Goal: Information Seeking & Learning: Learn about a topic

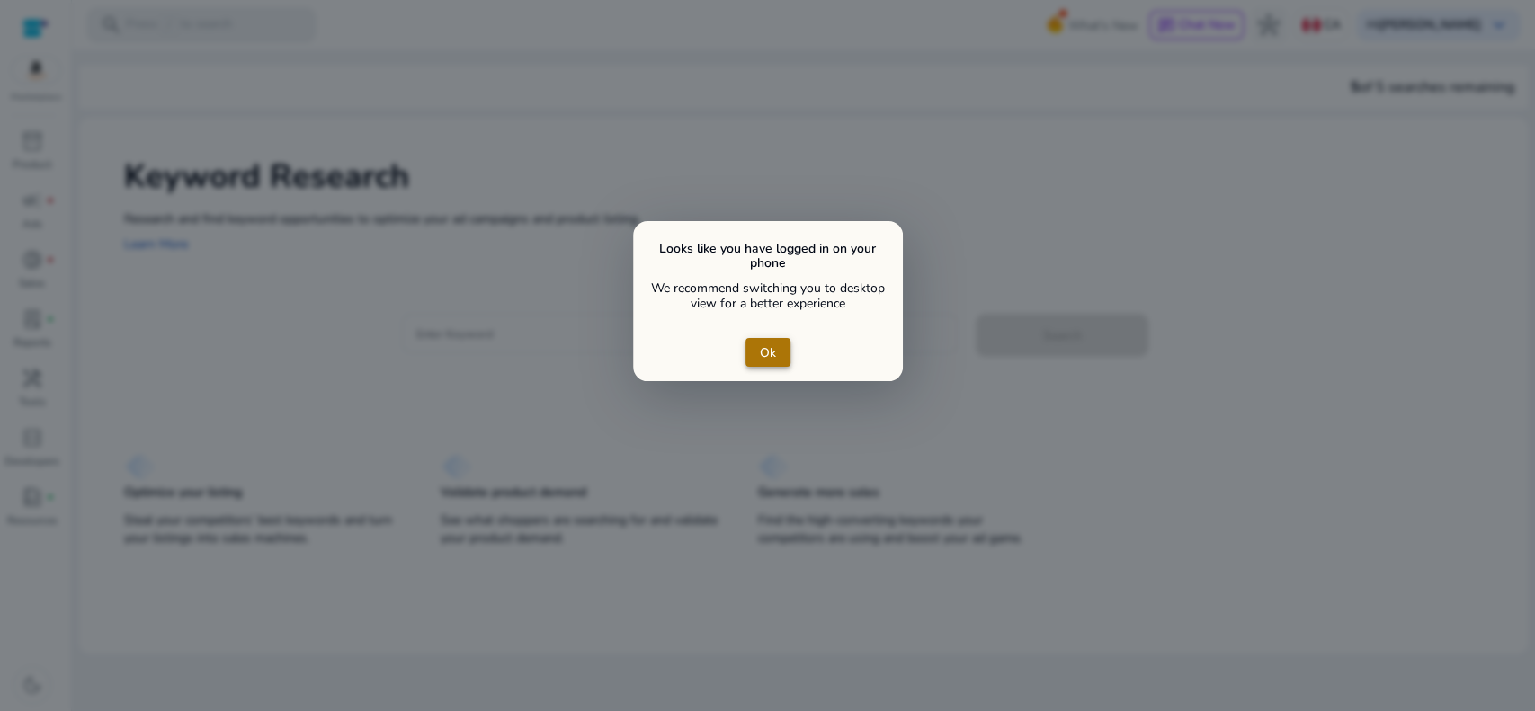
click at [779, 362] on span "close dialog" at bounding box center [768, 352] width 45 height 43
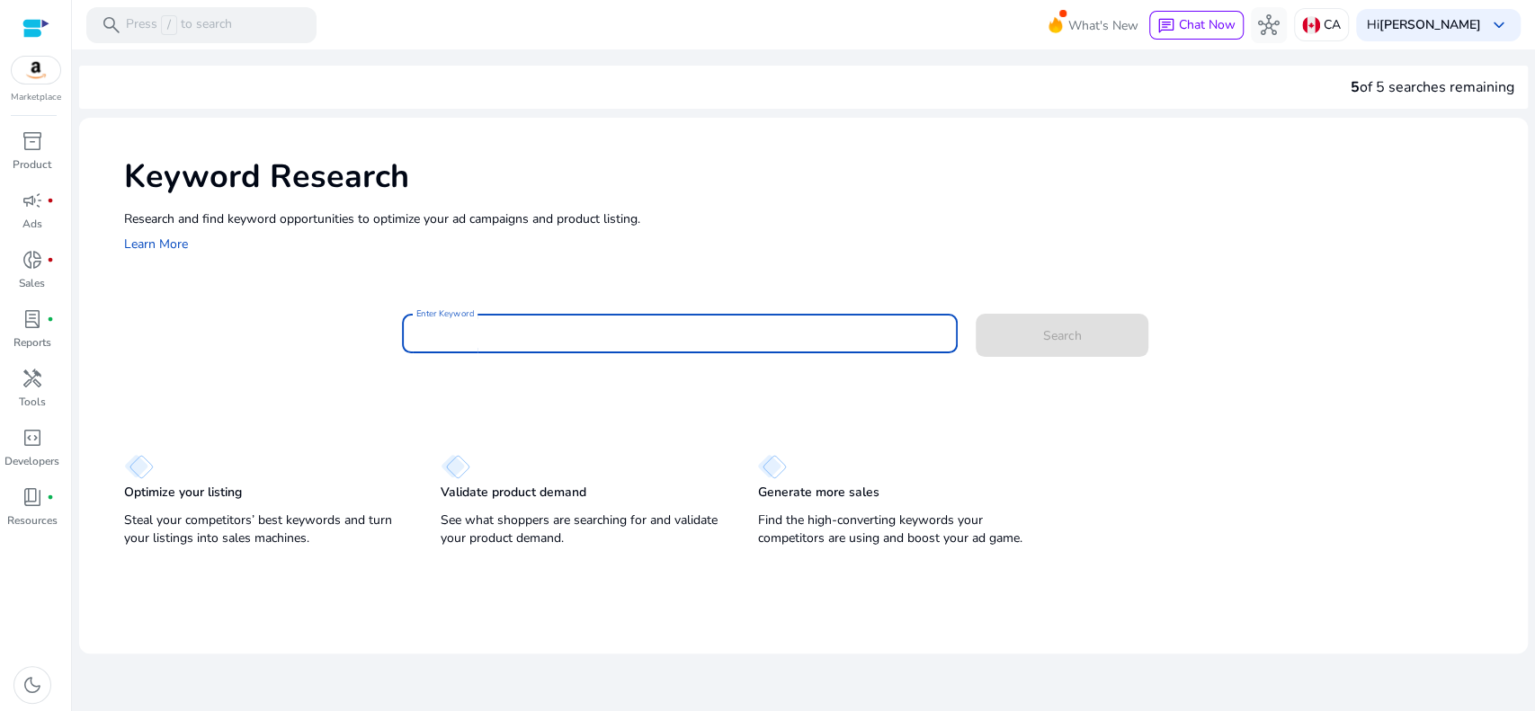
click at [487, 325] on input "Enter Keyword" at bounding box center [679, 334] width 527 height 20
click at [38, 374] on span "handyman" at bounding box center [33, 379] width 22 height 22
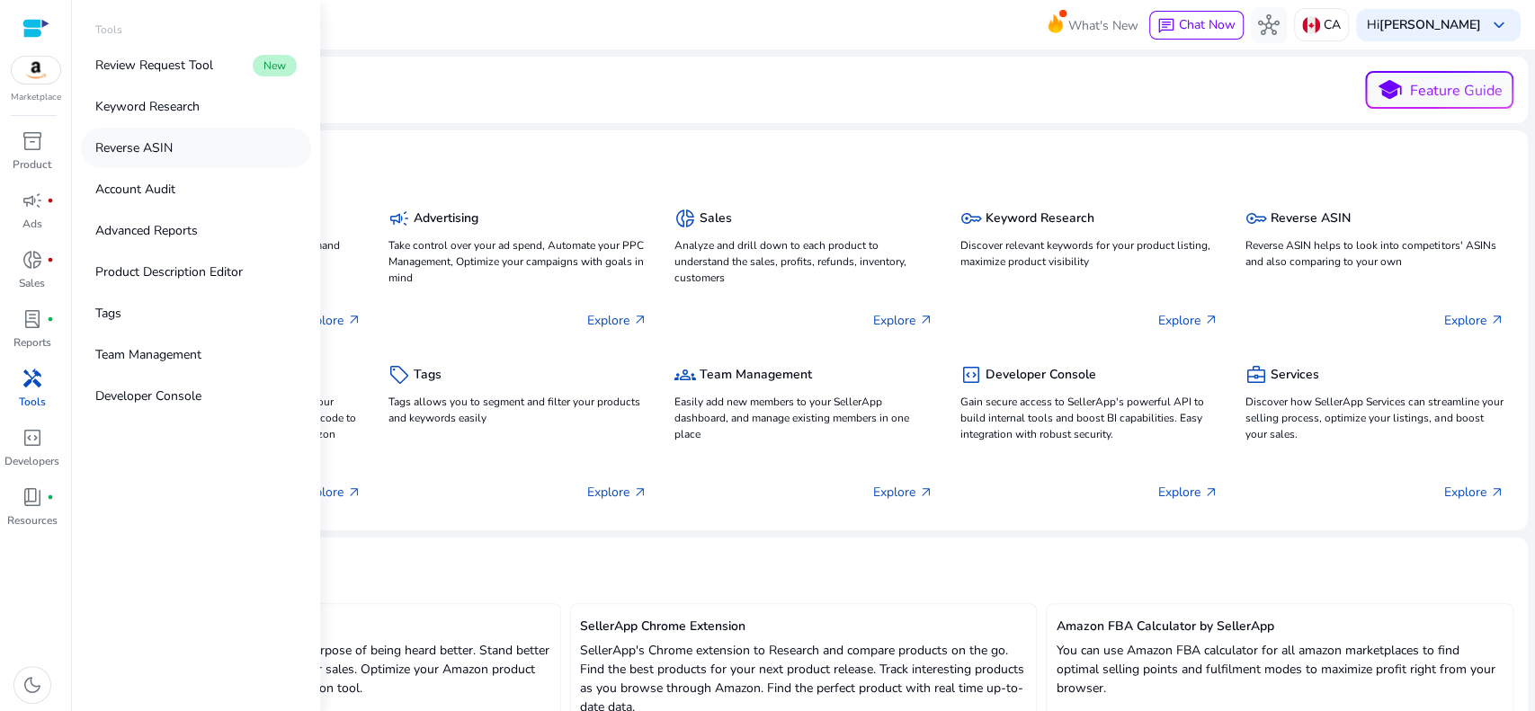
click at [151, 149] on p "Reverse ASIN" at bounding box center [133, 147] width 77 height 19
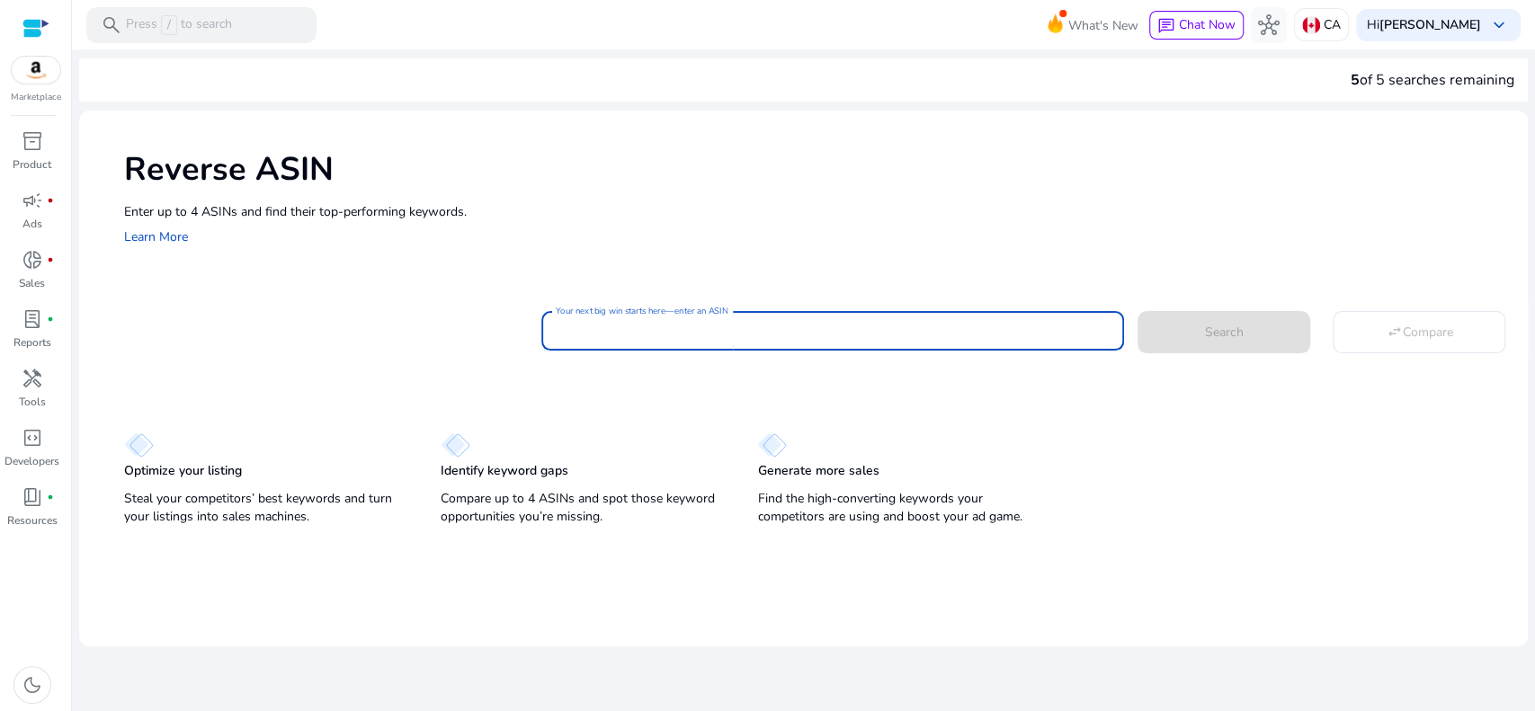
click at [687, 322] on input "Your next big win starts here—enter an ASIN" at bounding box center [833, 331] width 555 height 20
paste input "**********"
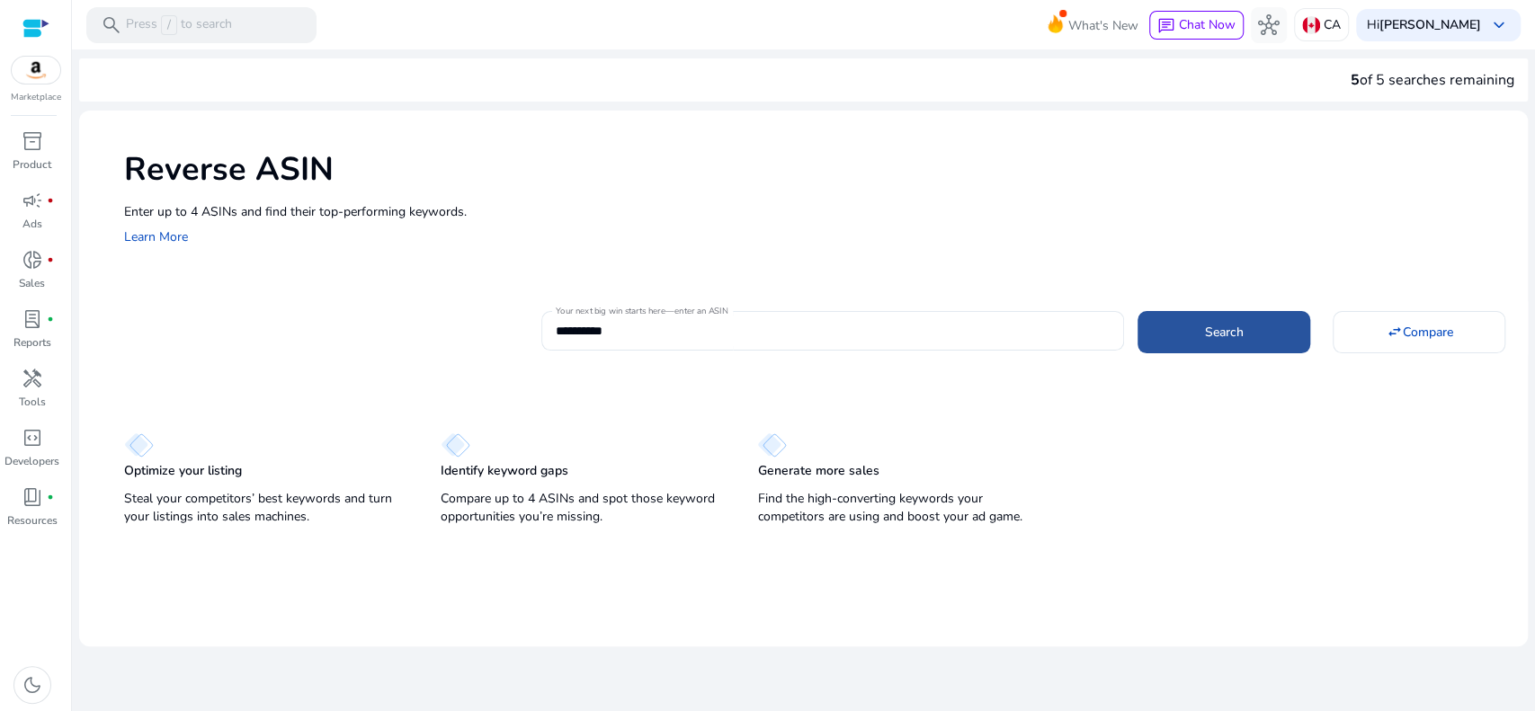
click at [1201, 330] on span at bounding box center [1224, 331] width 173 height 43
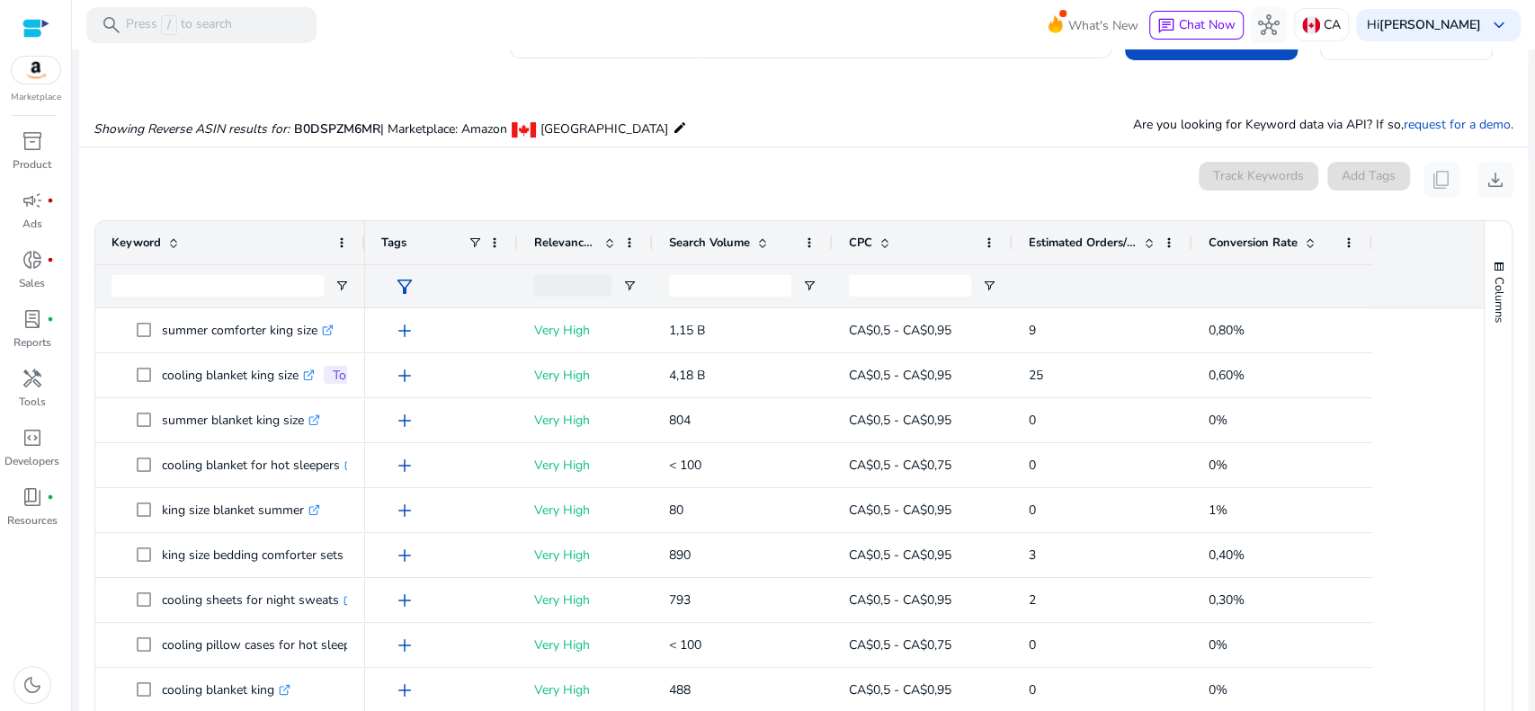
scroll to position [210, 0]
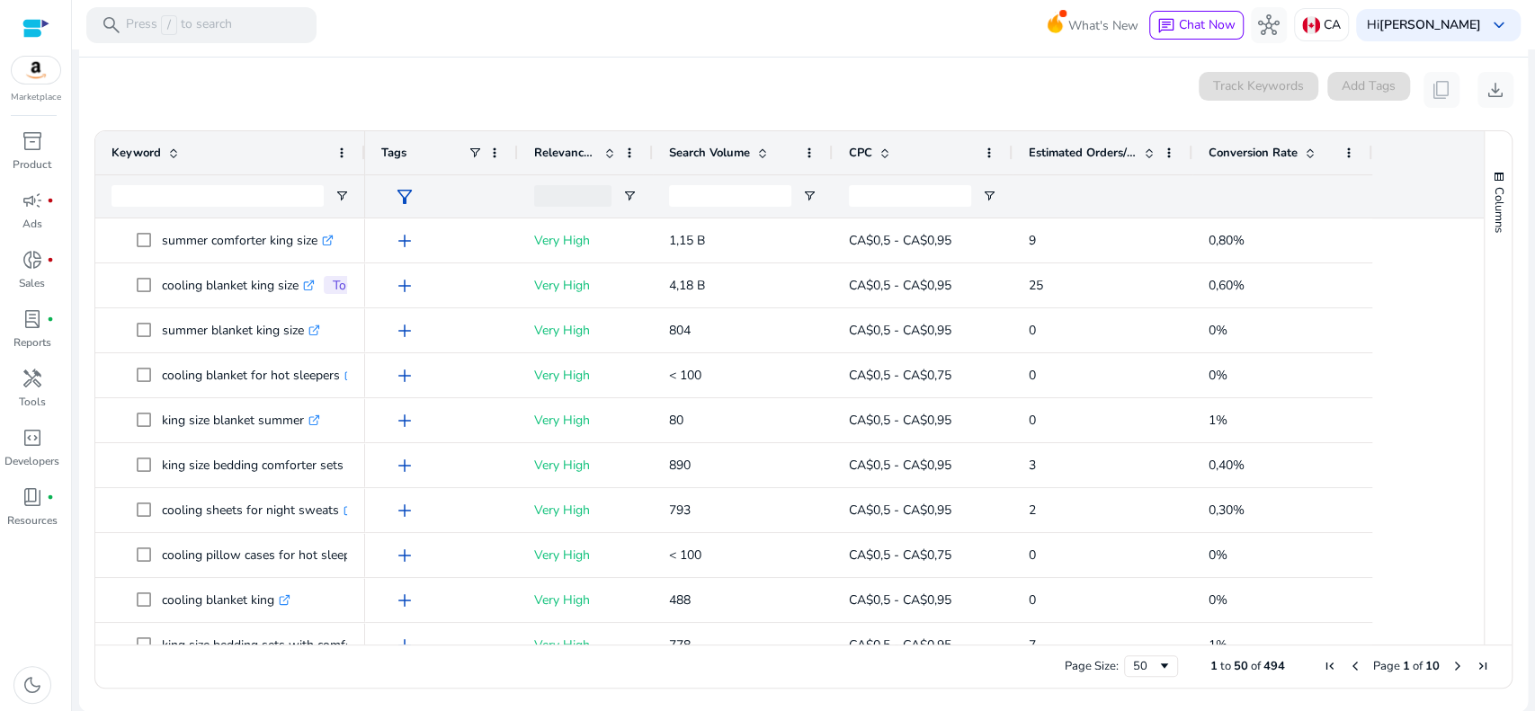
click at [1303, 146] on span at bounding box center [1310, 153] width 14 height 14
click at [1311, 146] on span at bounding box center [1310, 153] width 14 height 14
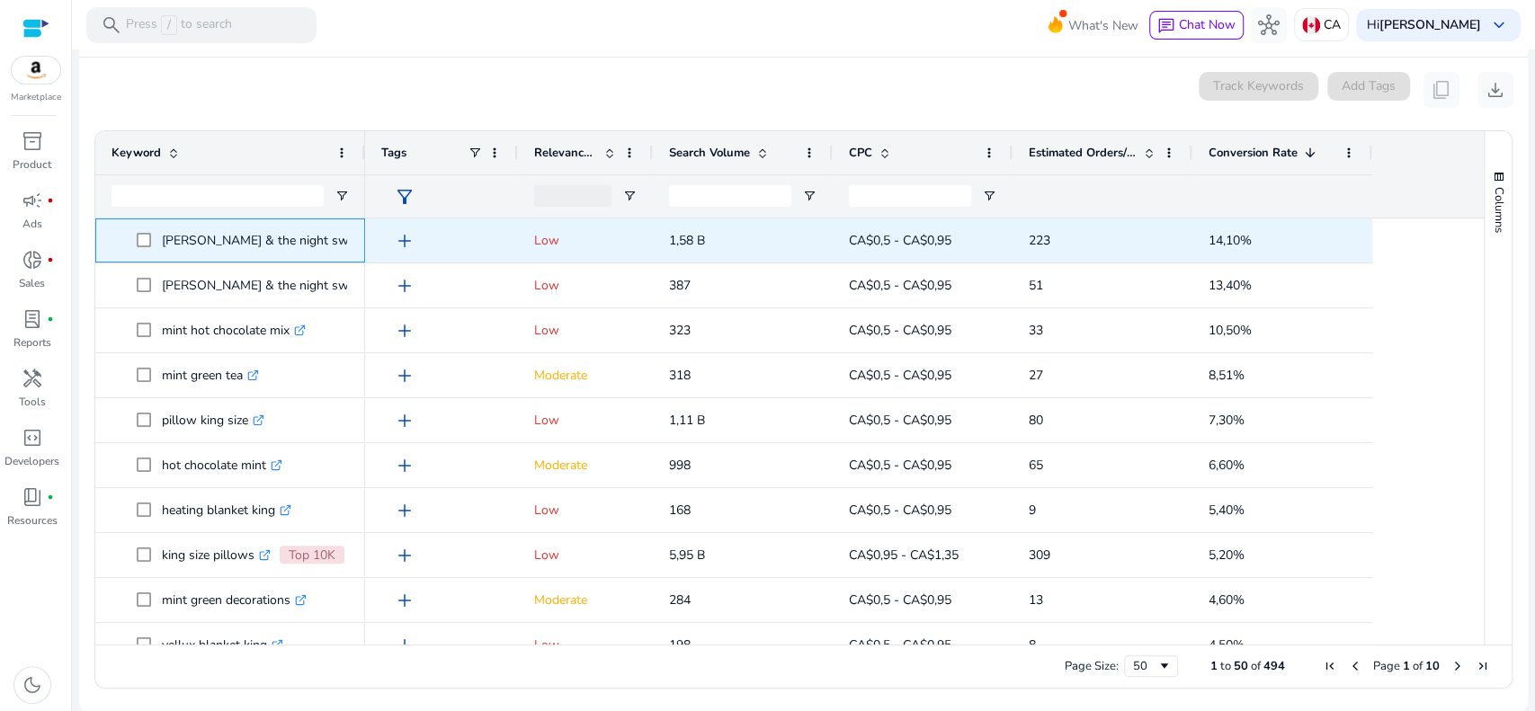
drag, startPoint x: 353, startPoint y: 237, endPoint x: 231, endPoint y: 241, distance: 121.5
click at [231, 241] on div "[PERSON_NAME] & the night sweats .st0{fill:#2c8af8}" at bounding box center [230, 241] width 270 height 44
click at [353, 245] on div "[PERSON_NAME] & the night sweats .st0{fill:#2c8af8}" at bounding box center [230, 241] width 270 height 44
click at [326, 243] on p "[PERSON_NAME] & the night sweats .st0{fill:#2c8af8}" at bounding box center [275, 240] width 227 height 37
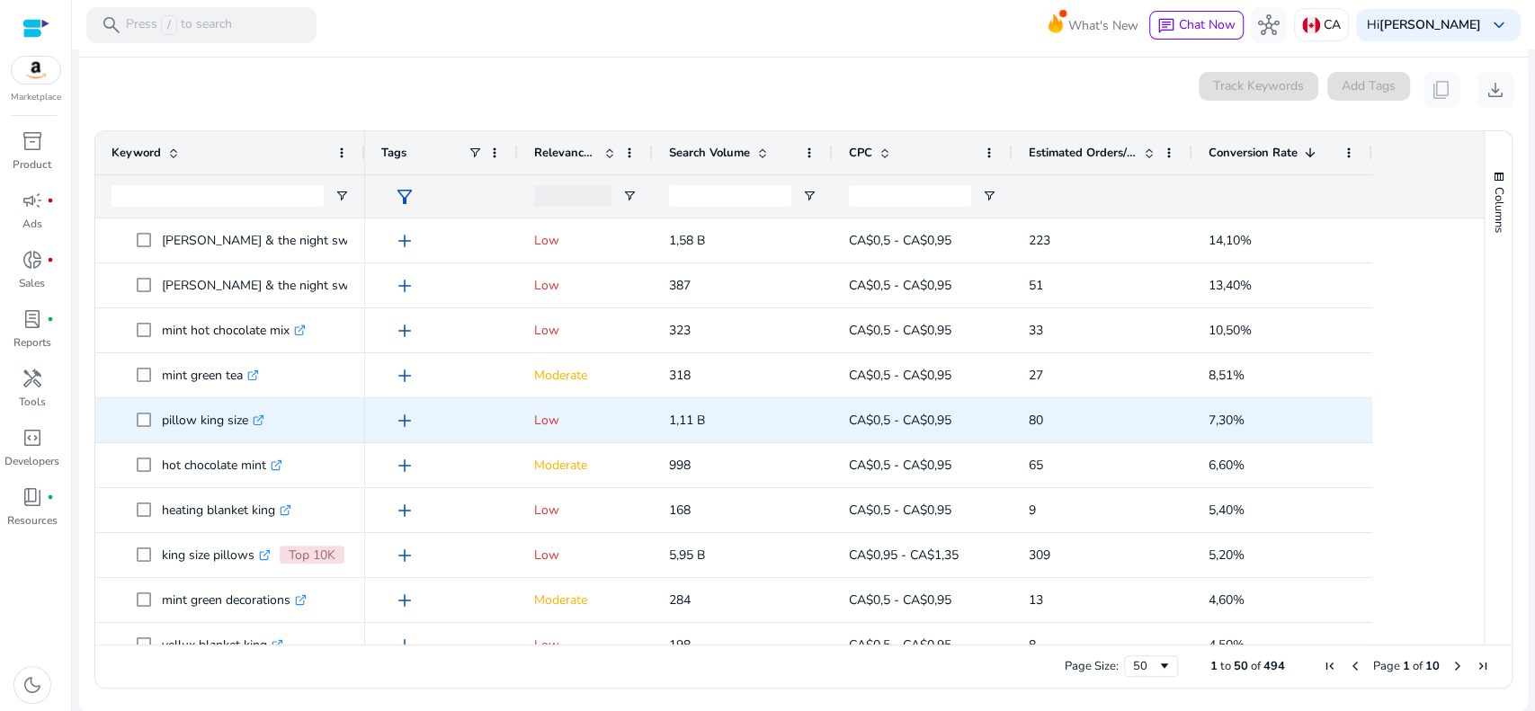
click at [259, 416] on icon ".st0{fill:#2c8af8}" at bounding box center [259, 421] width 12 height 12
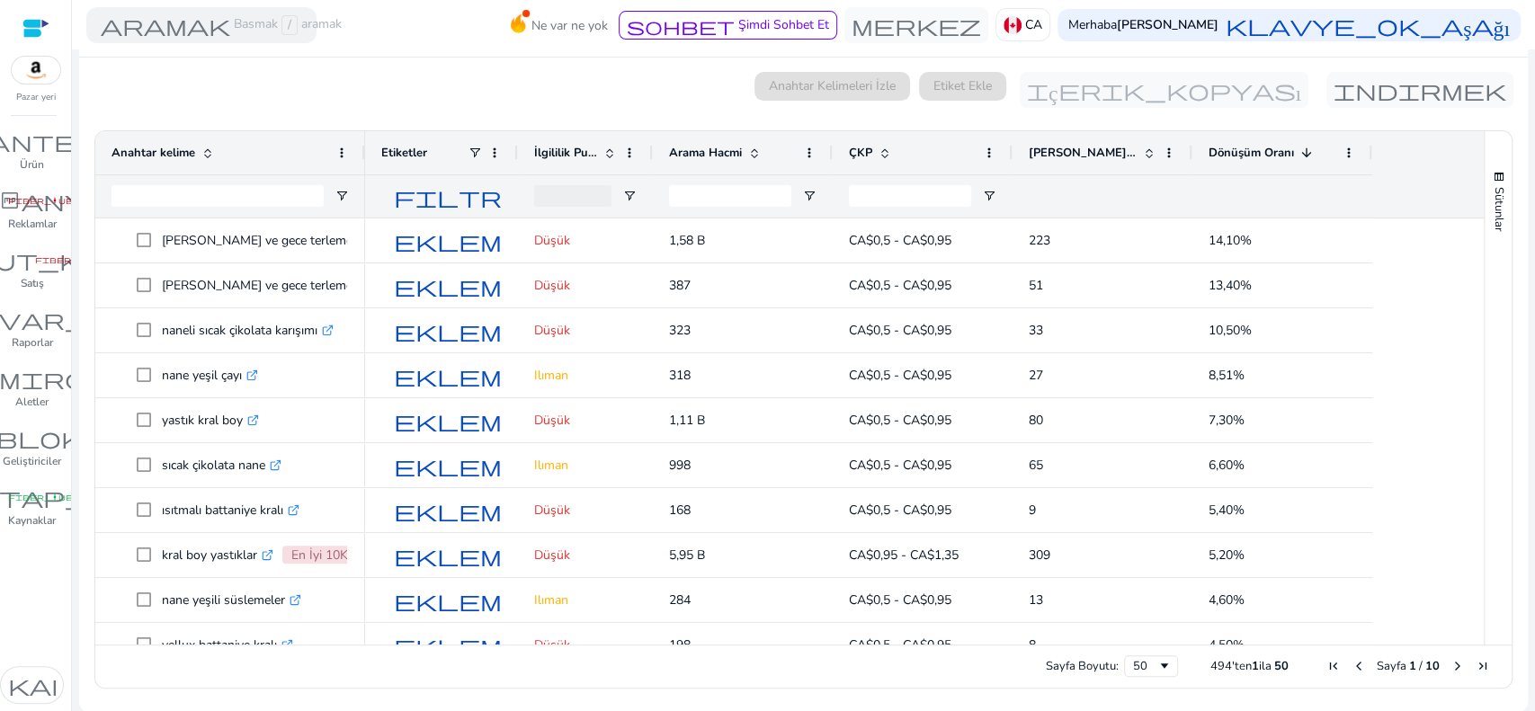
click at [634, 72] on div "0 anahtar kelime seçildi Anahtar Kelimeleri İzle Etiket Ekle içerik_kopyası ind…" at bounding box center [804, 90] width 1420 height 36
click at [536, 49] on div at bounding box center [803, 51] width 1463 height 4
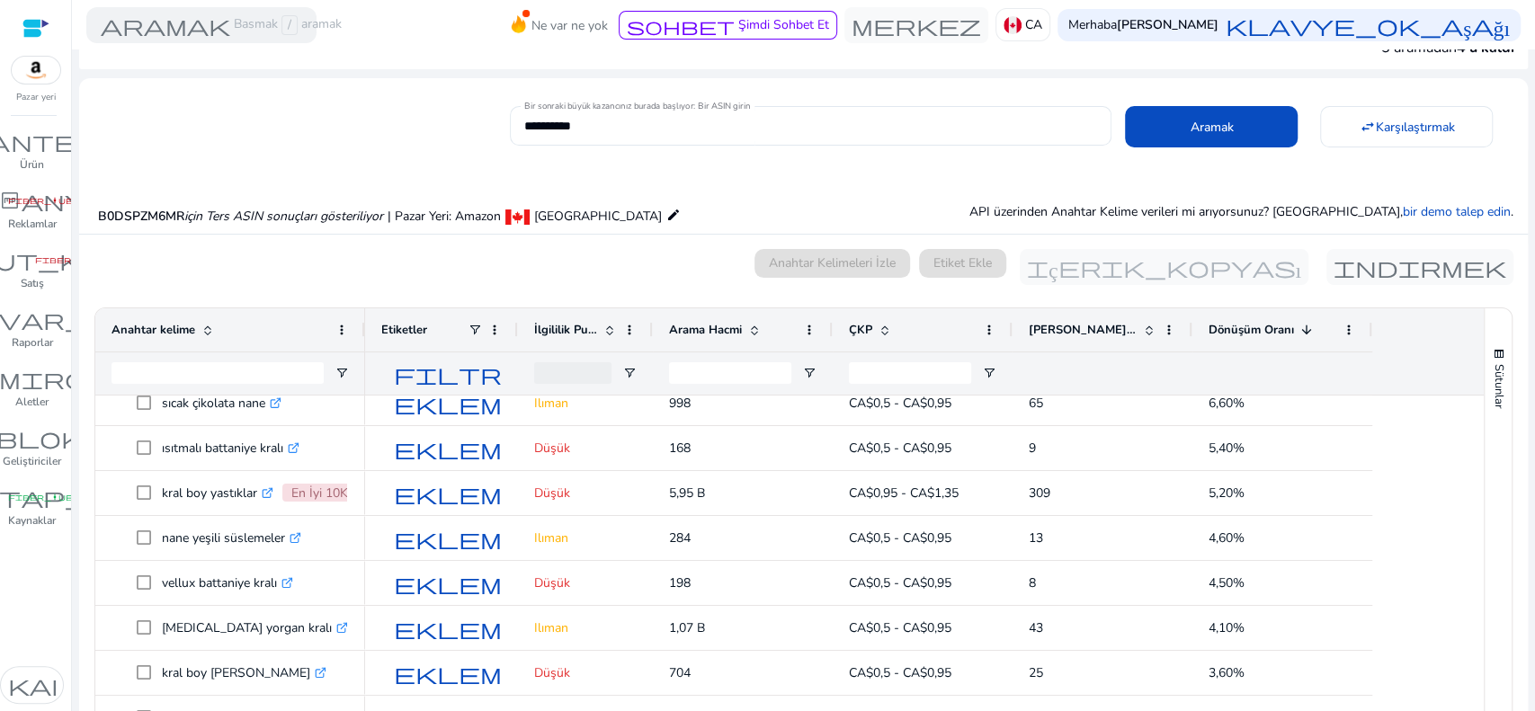
scroll to position [0, 0]
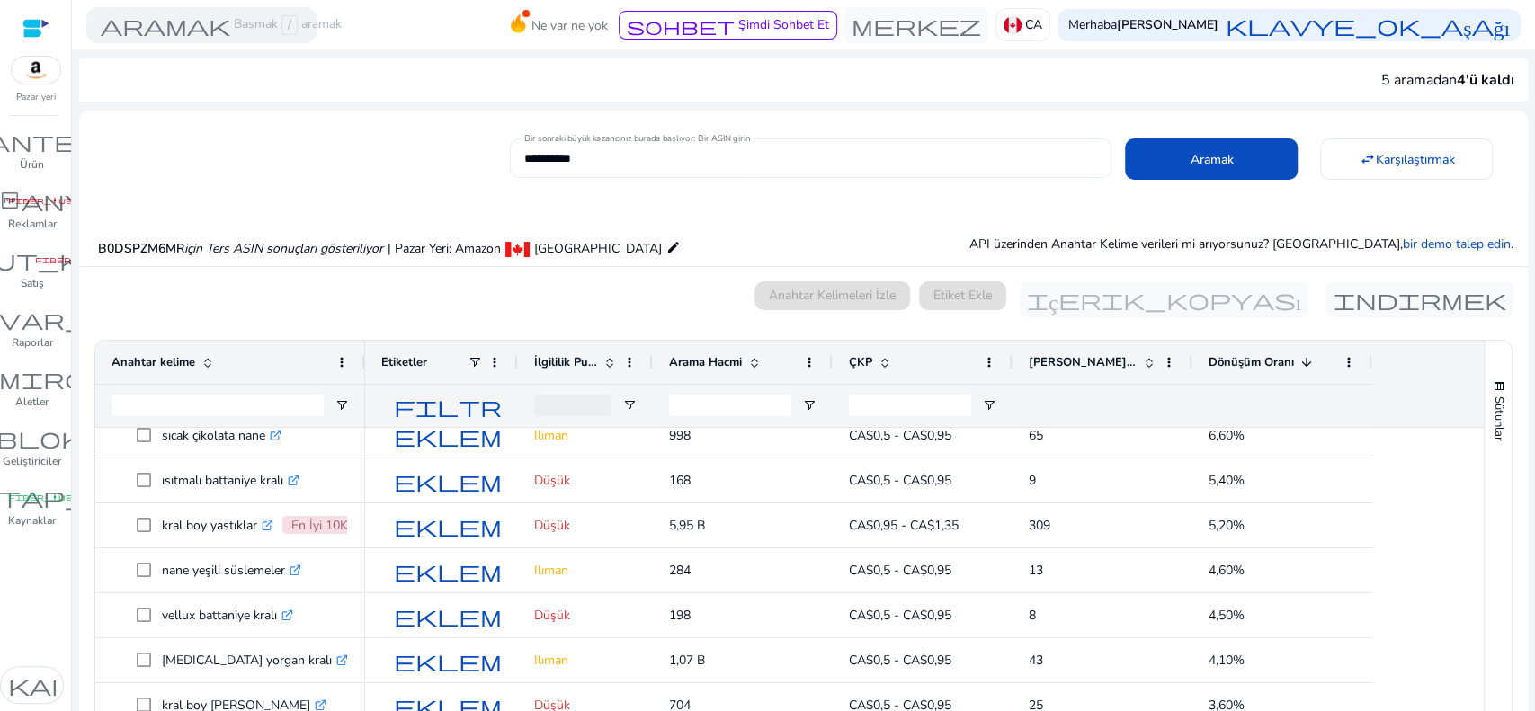
click at [676, 164] on input "**********" at bounding box center [811, 158] width 574 height 20
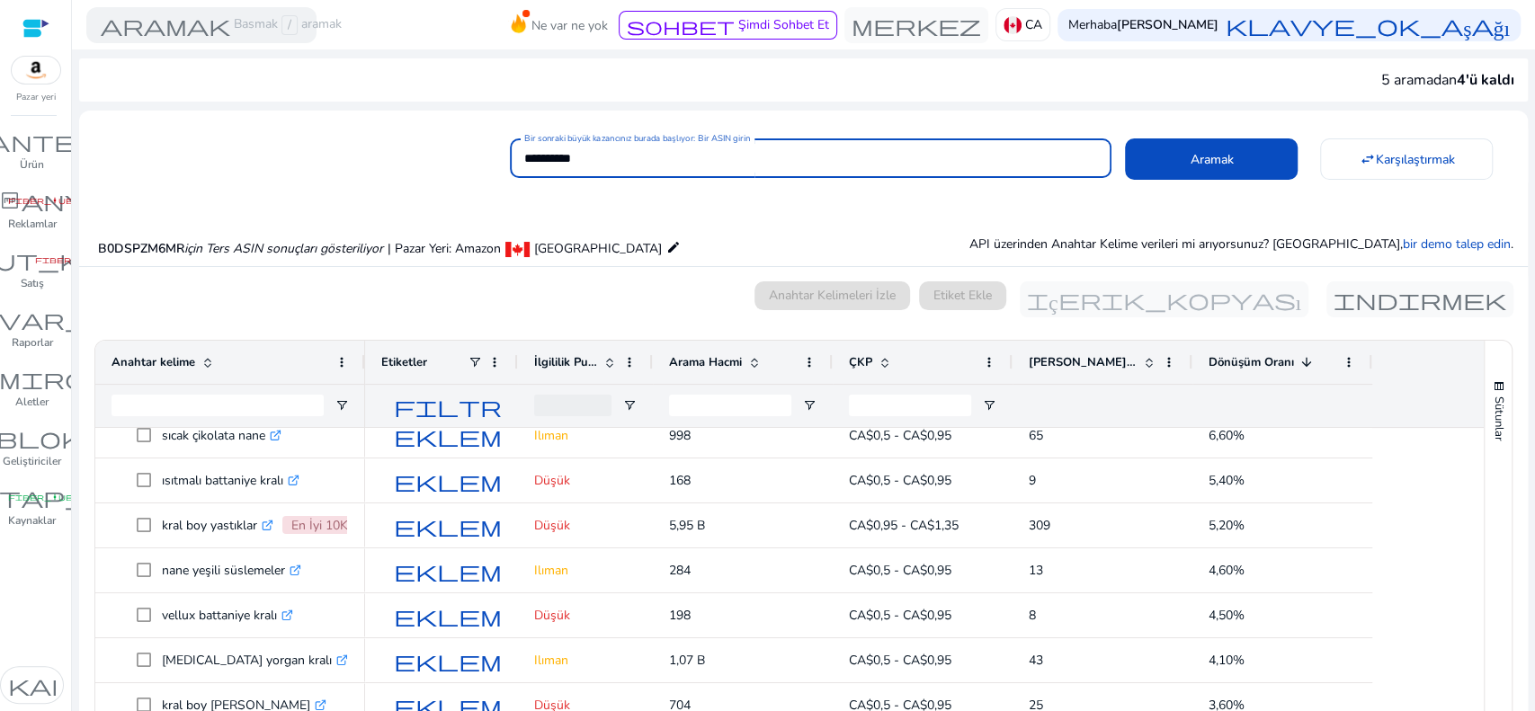
paste input
type input "**********"
click at [1235, 147] on span at bounding box center [1211, 159] width 173 height 43
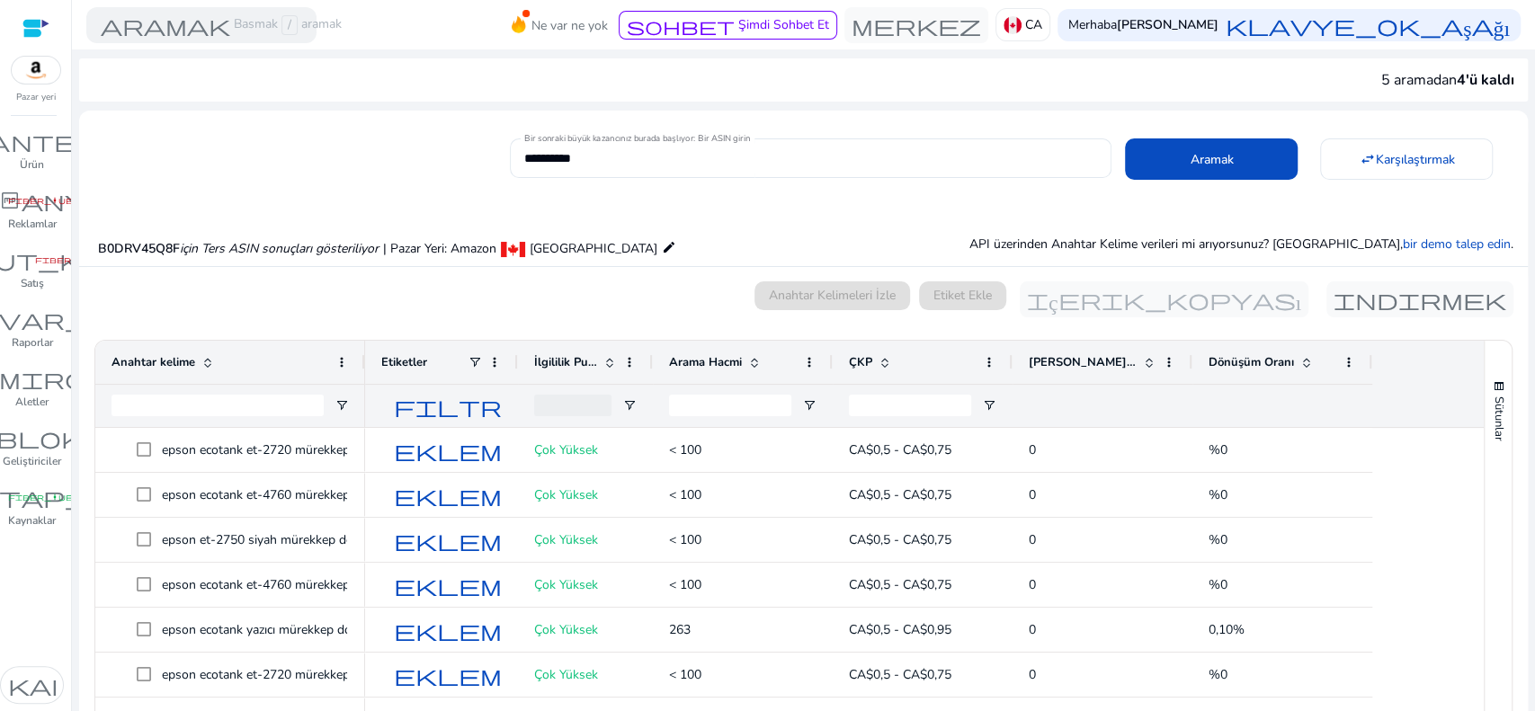
scroll to position [192, 0]
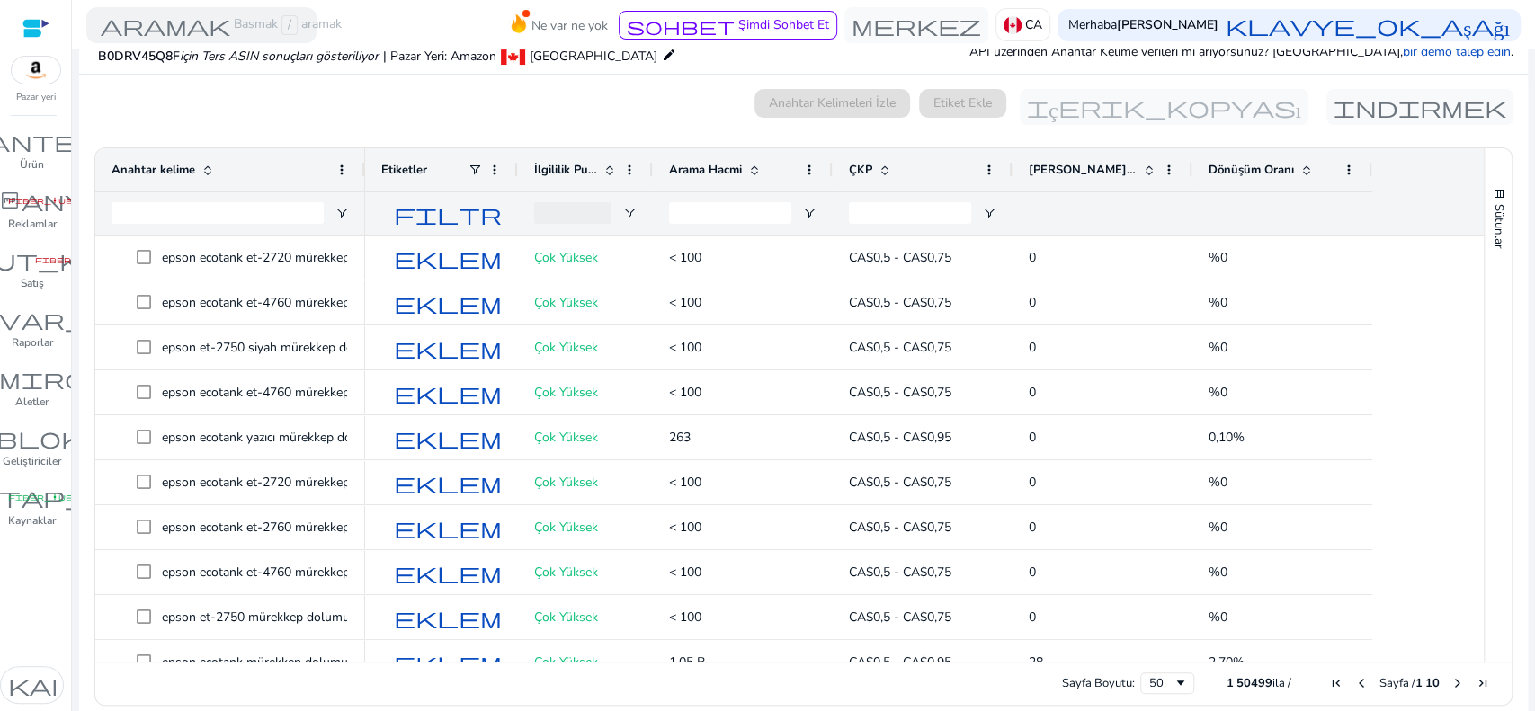
click at [1298, 165] on span at bounding box center [1304, 170] width 20 height 14
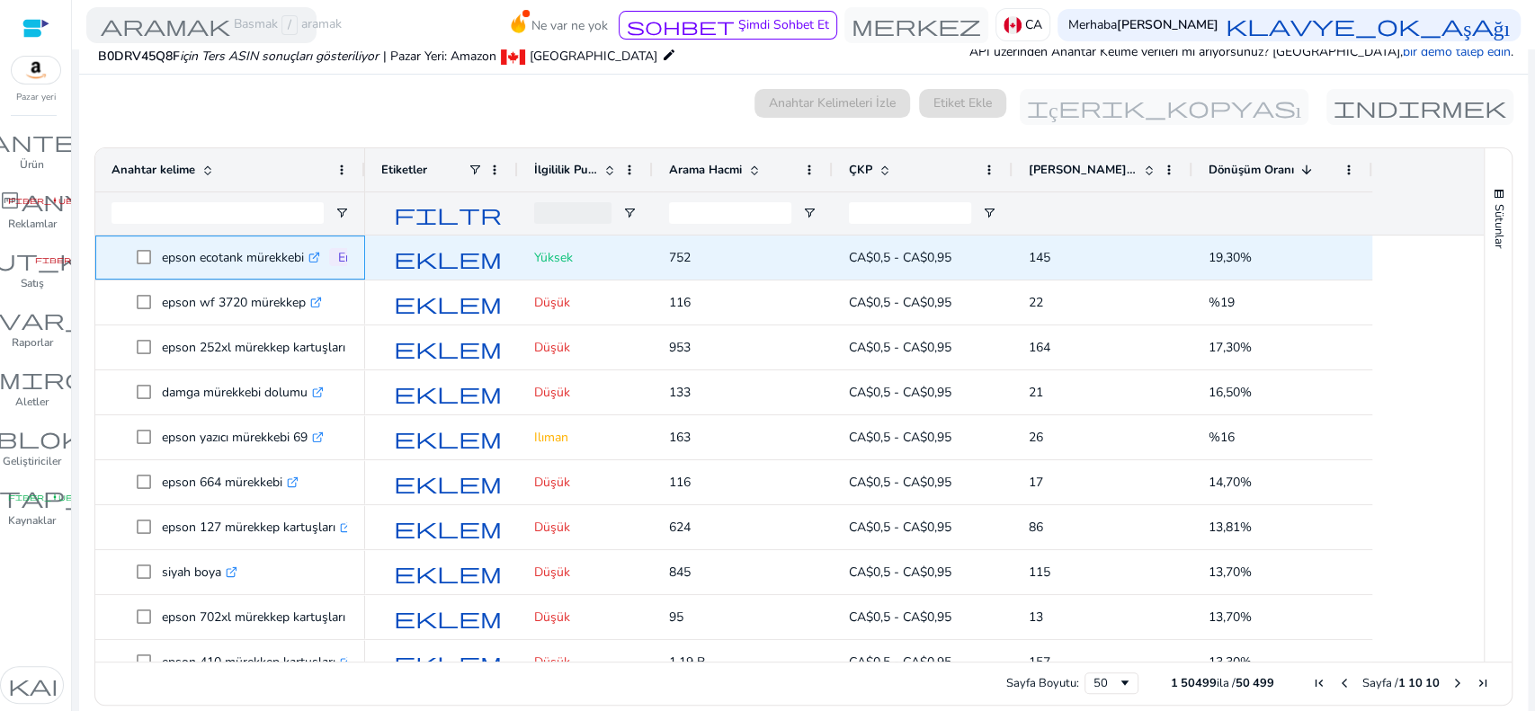
click at [308, 258] on icon ".st0{fill:#2c8af8}" at bounding box center [314, 258] width 12 height 12
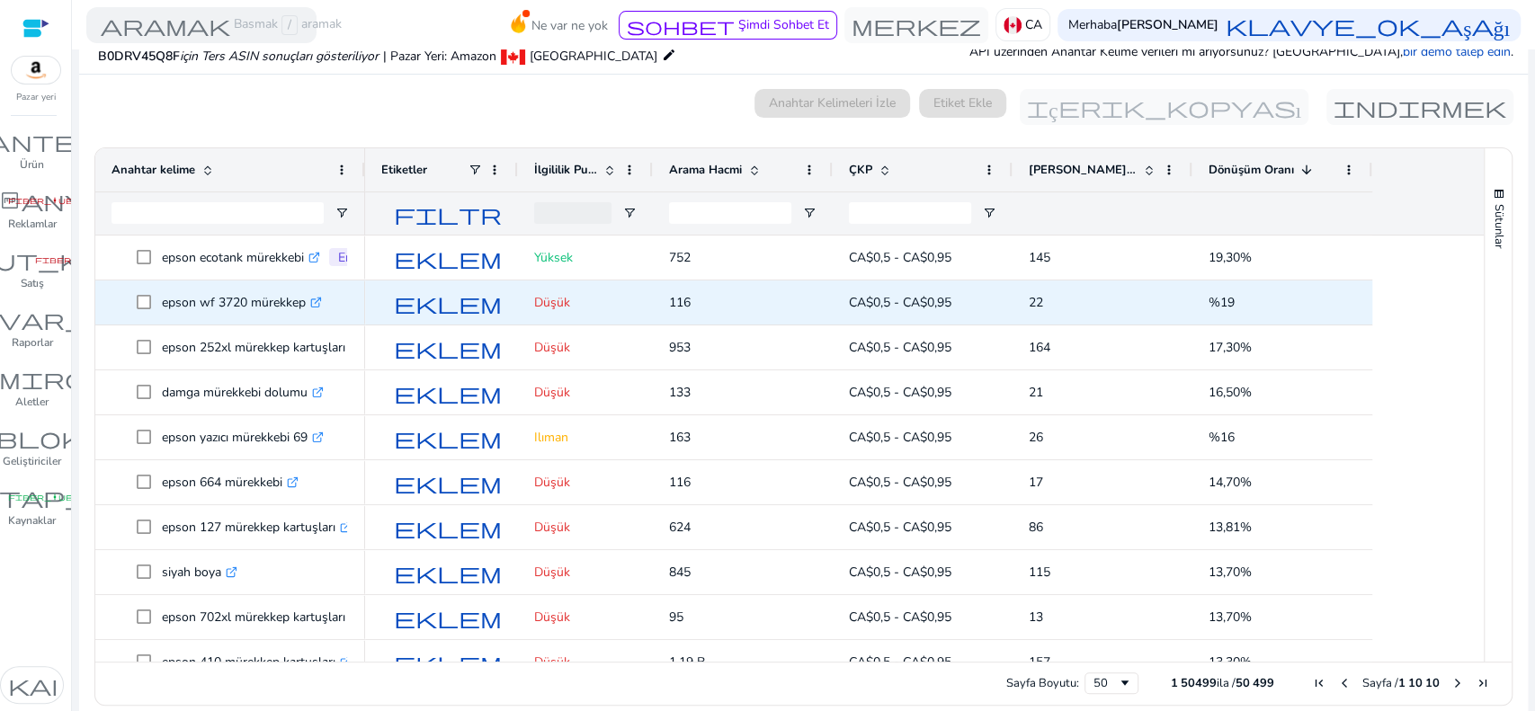
click at [316, 302] on icon at bounding box center [318, 300] width 6 height 6
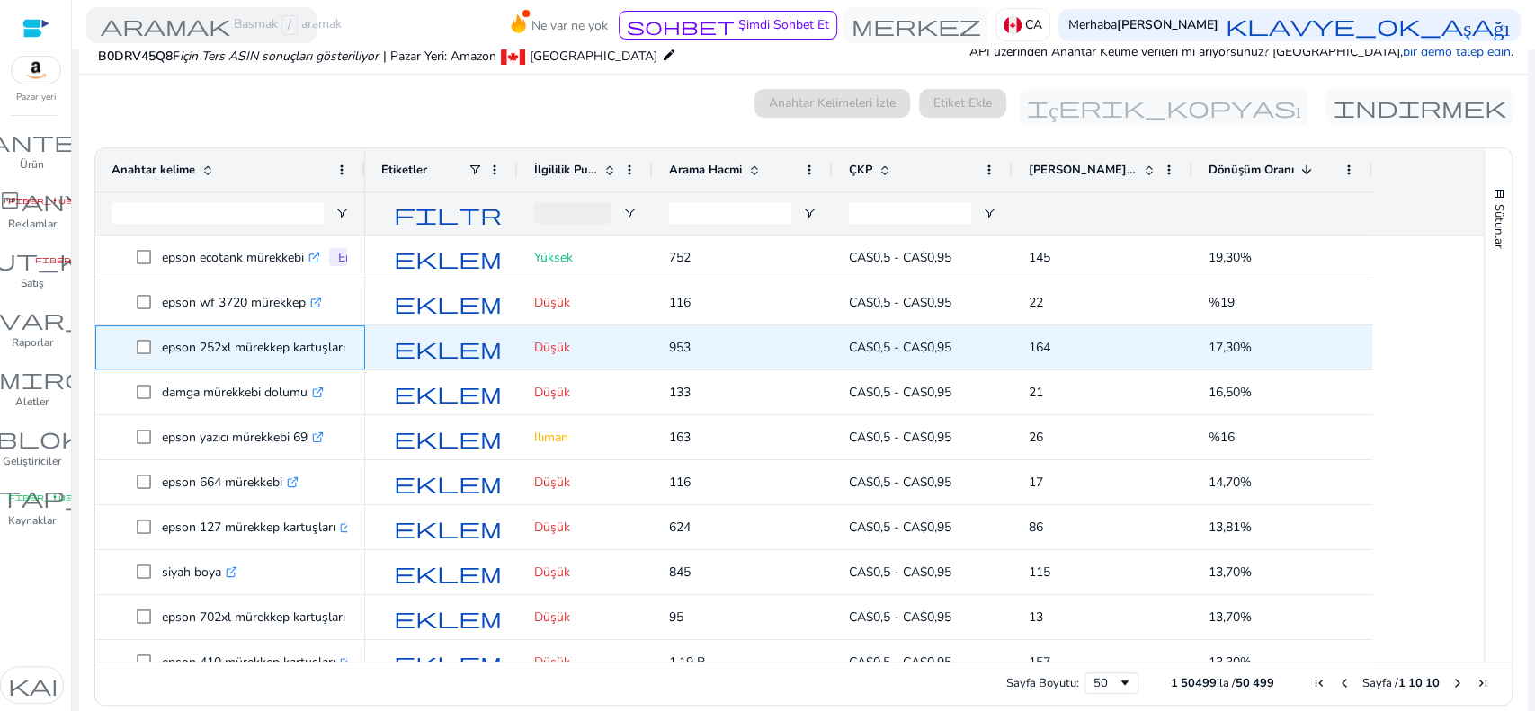
click at [324, 344] on font "epson 252xl mürekkep kartuşları" at bounding box center [253, 347] width 183 height 17
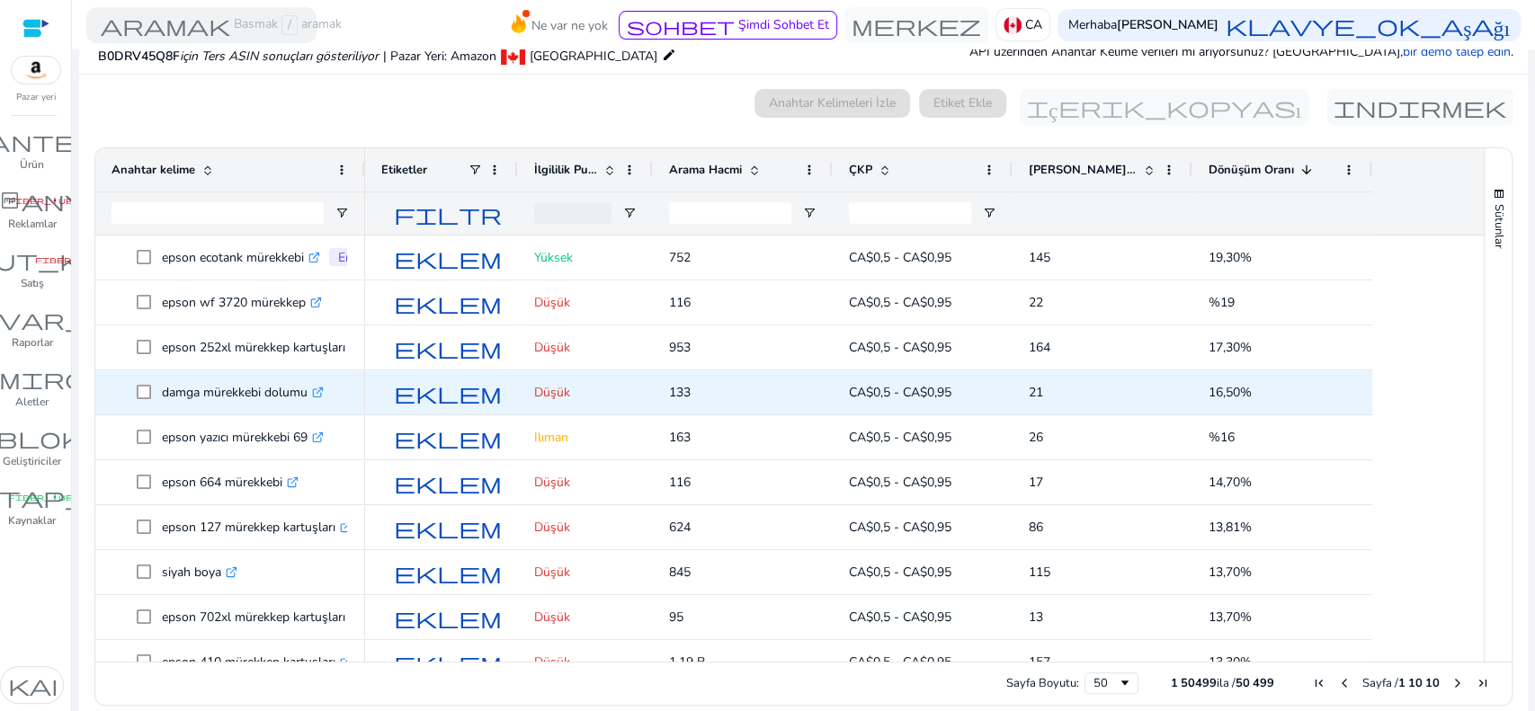
click at [314, 395] on icon at bounding box center [317, 392] width 9 height 9
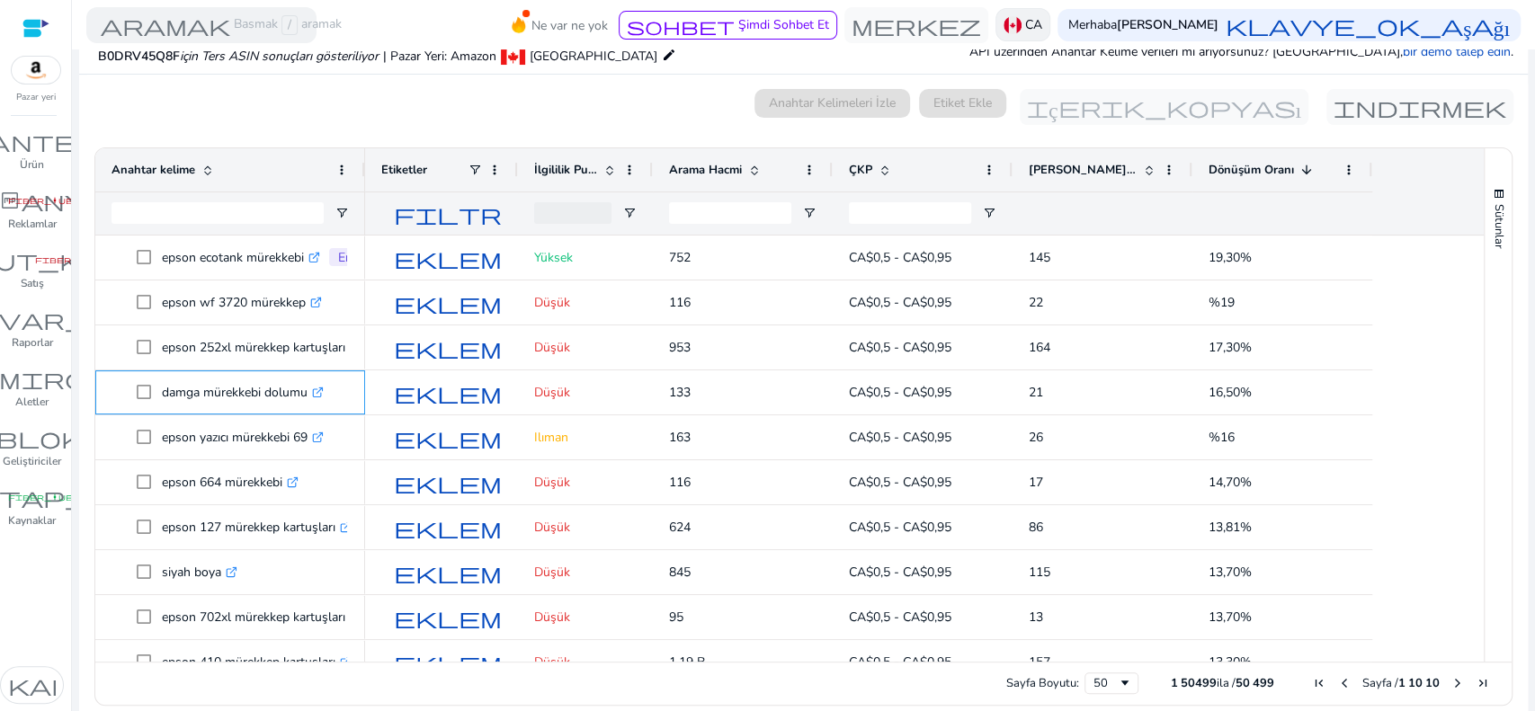
scroll to position [72, 0]
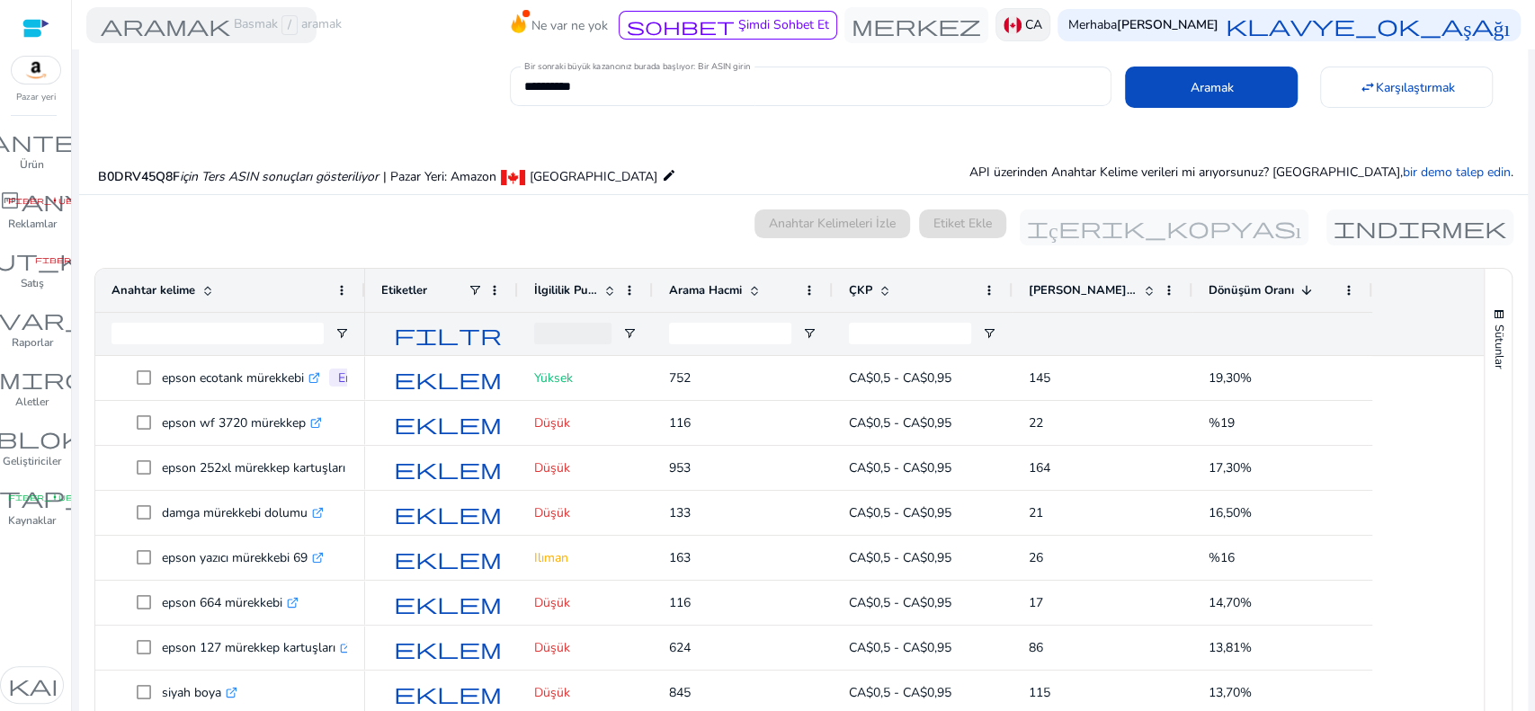
click at [1005, 25] on img at bounding box center [1013, 25] width 18 height 18
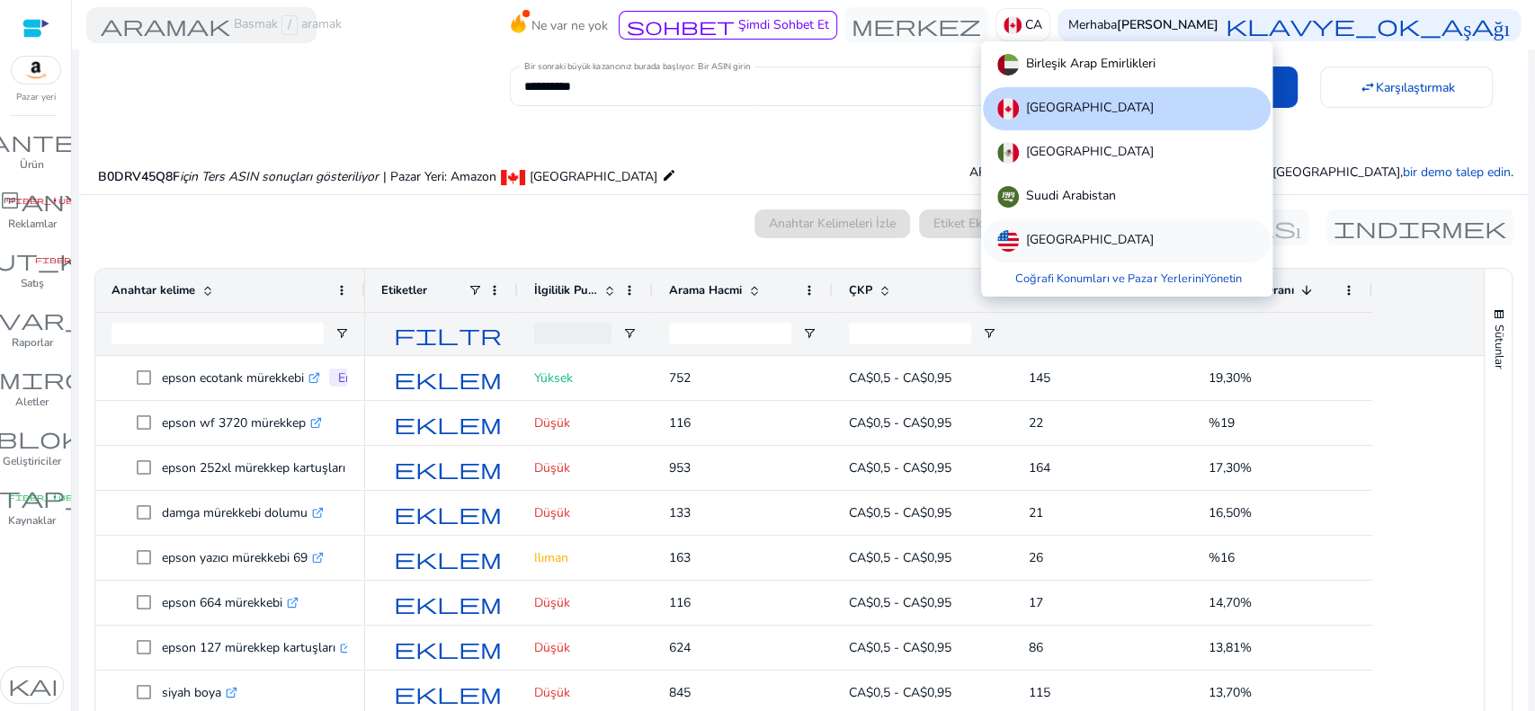
click at [1049, 246] on font "[GEOGRAPHIC_DATA]" at bounding box center [1090, 239] width 128 height 17
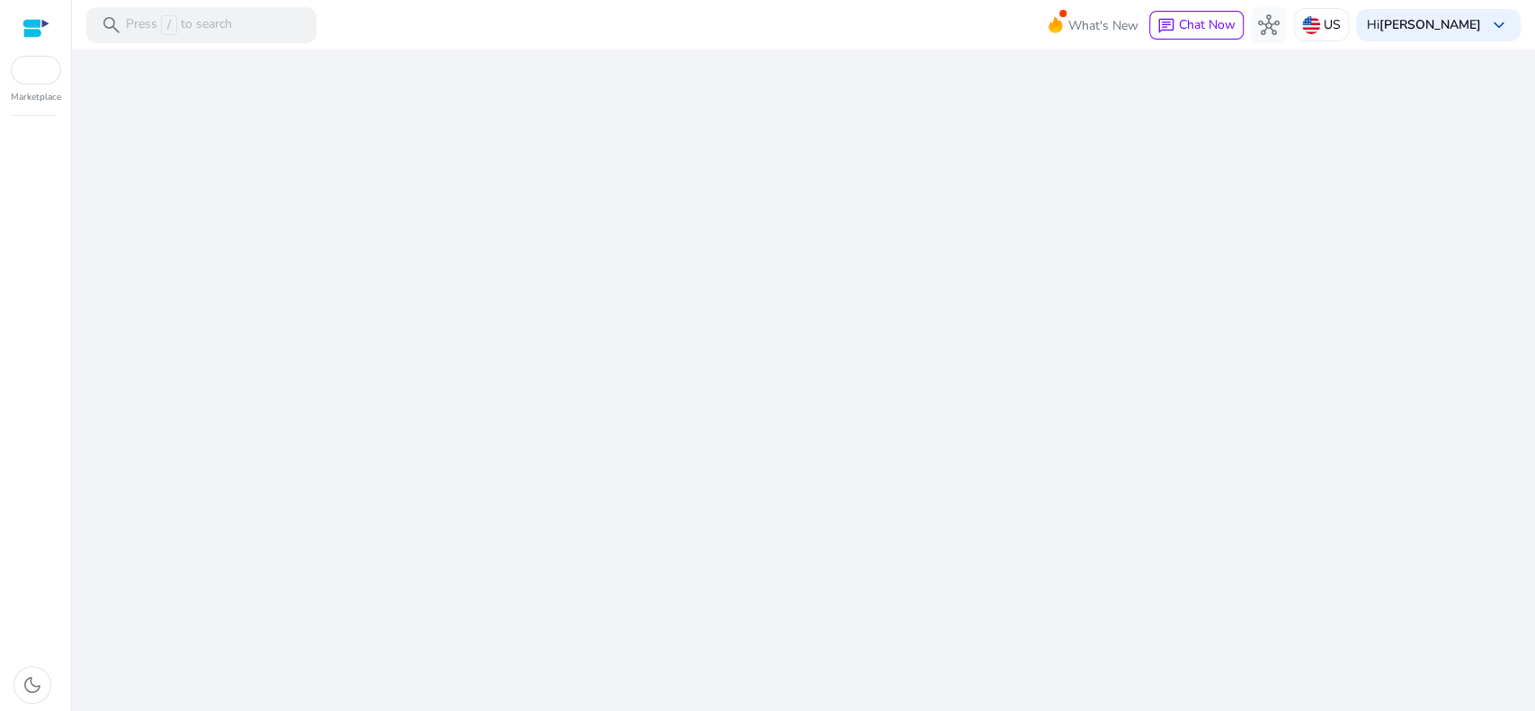
click at [698, 90] on div "We are getting things ready for you..." at bounding box center [803, 380] width 1449 height 662
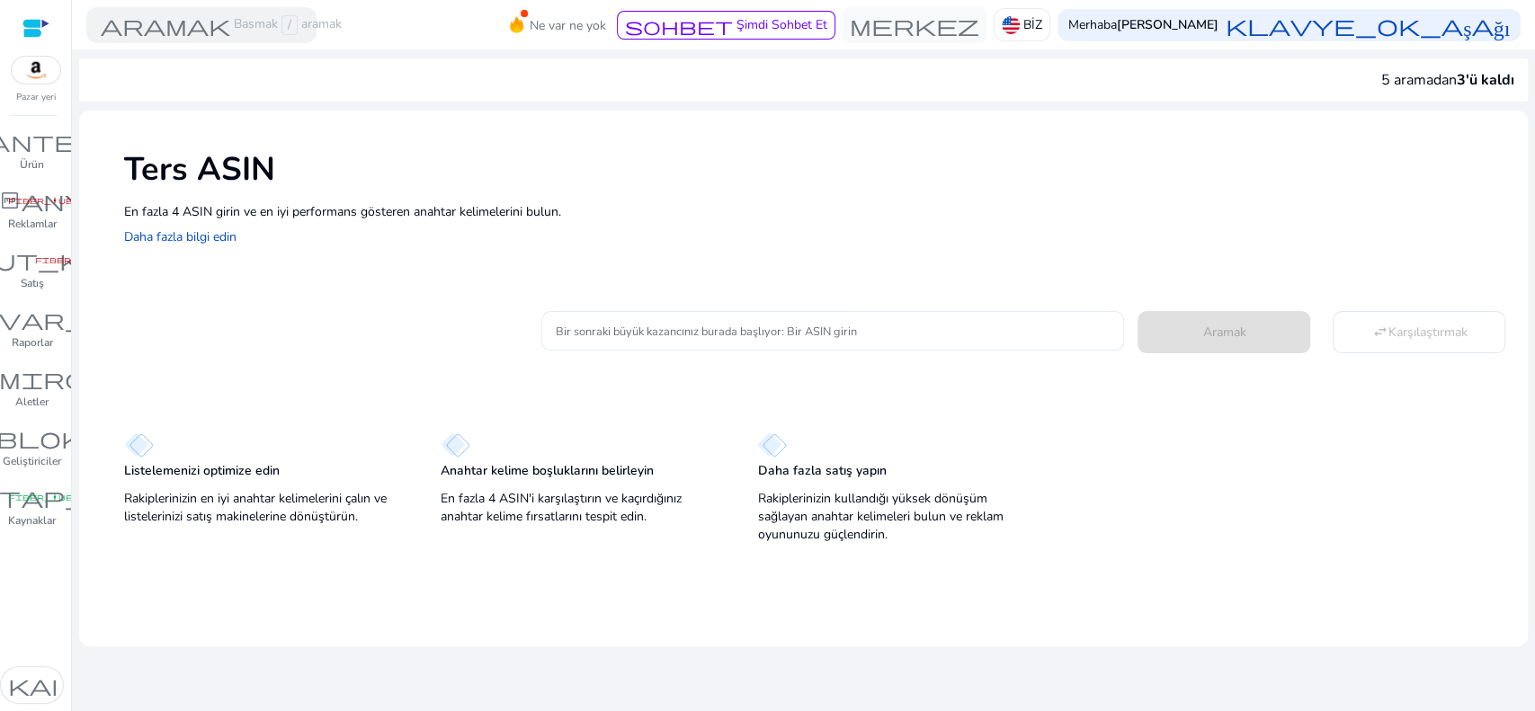
click at [678, 342] on div at bounding box center [833, 331] width 555 height 40
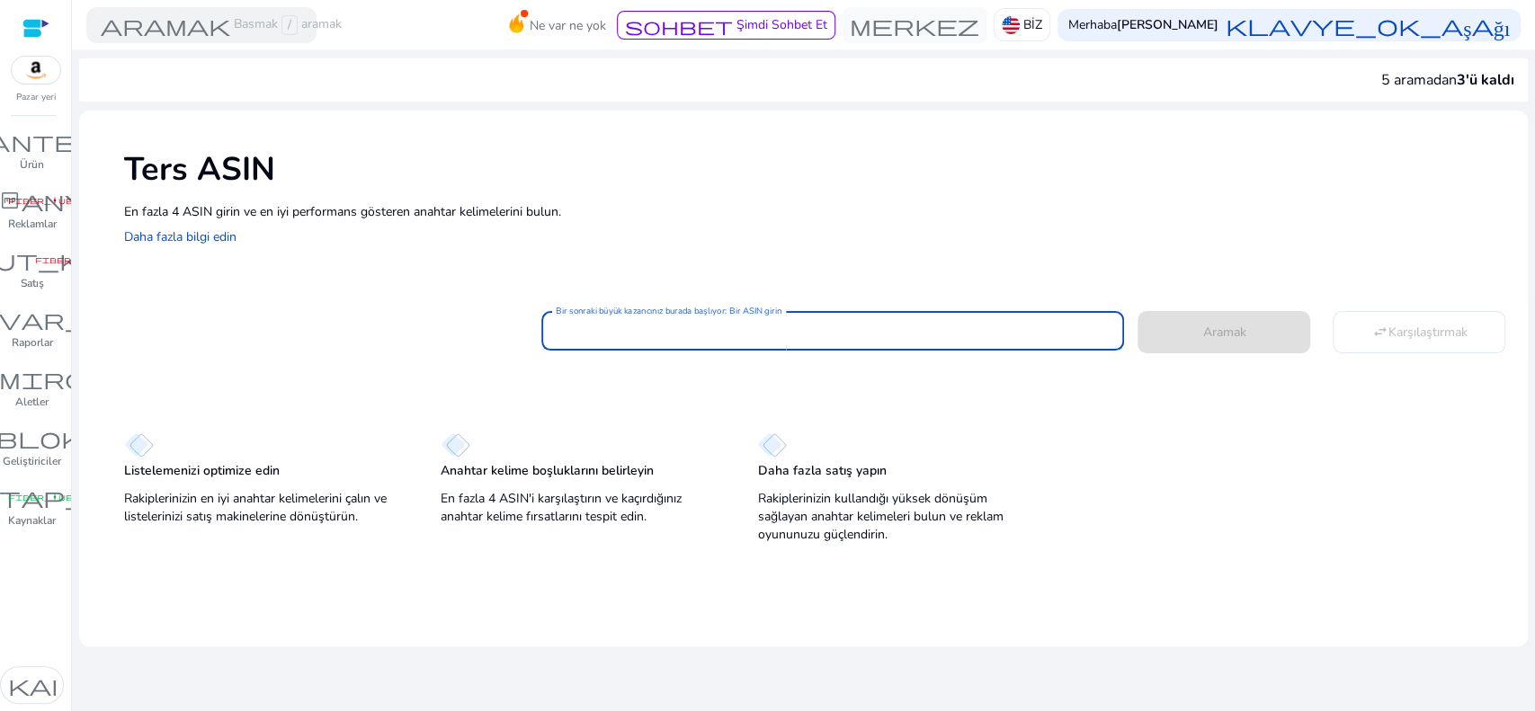
paste input "**********"
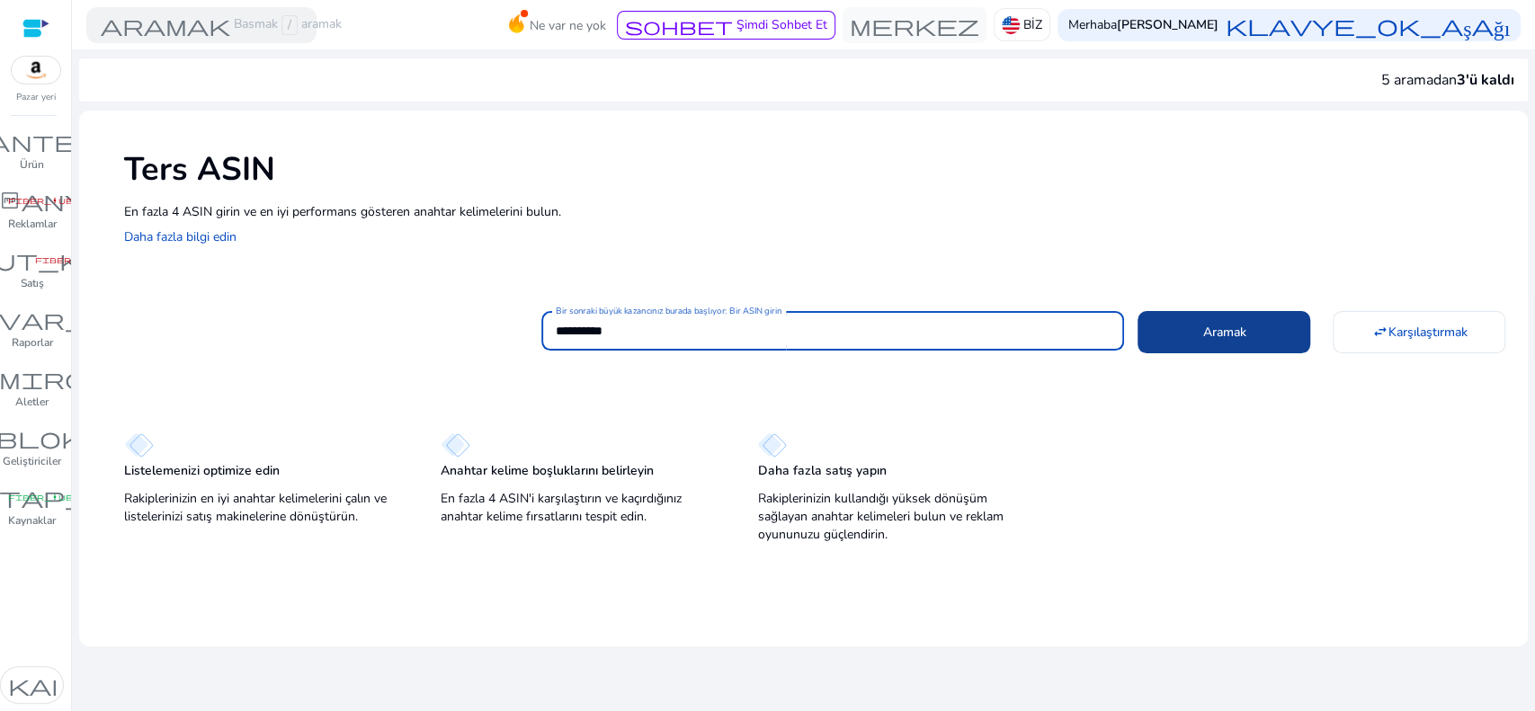
click at [1221, 340] on font "Aramak" at bounding box center [1223, 332] width 43 height 17
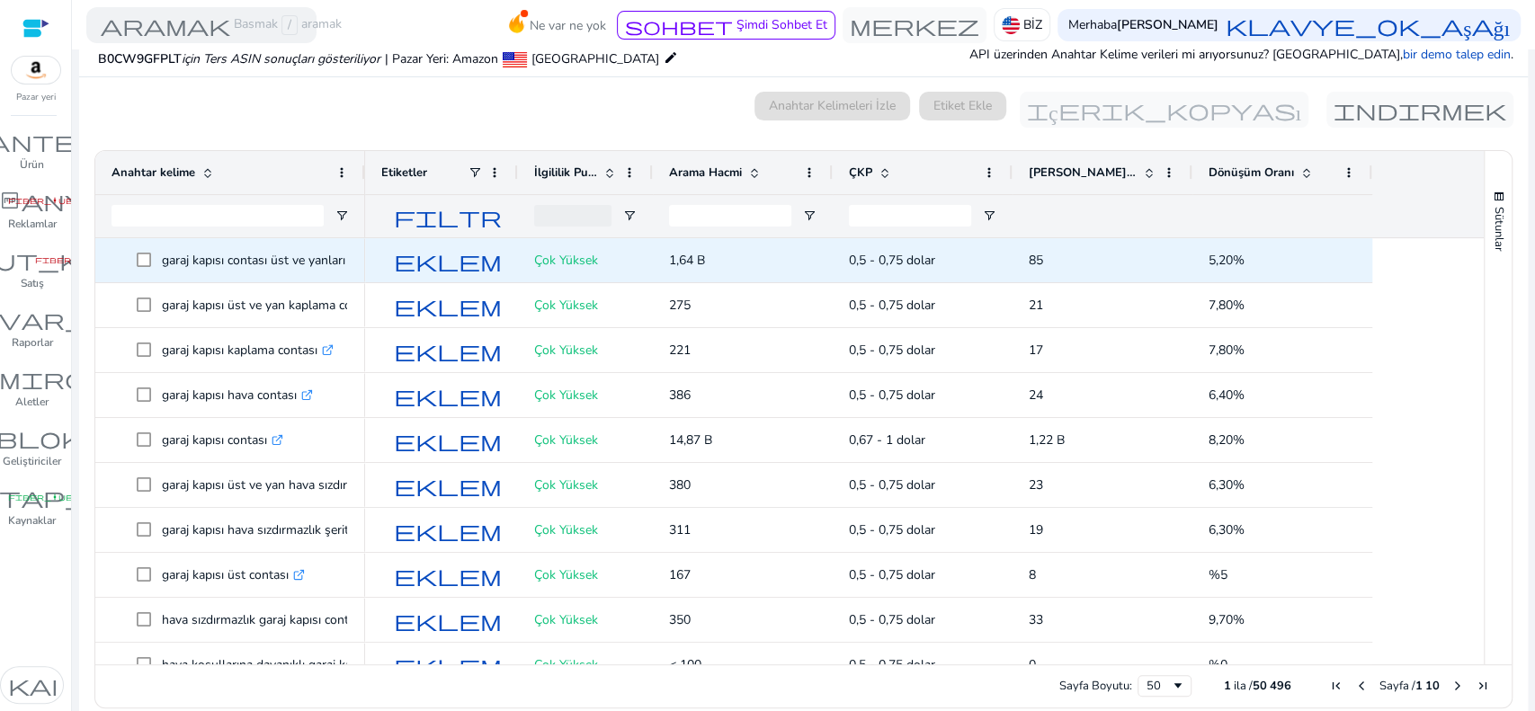
scroll to position [192, 0]
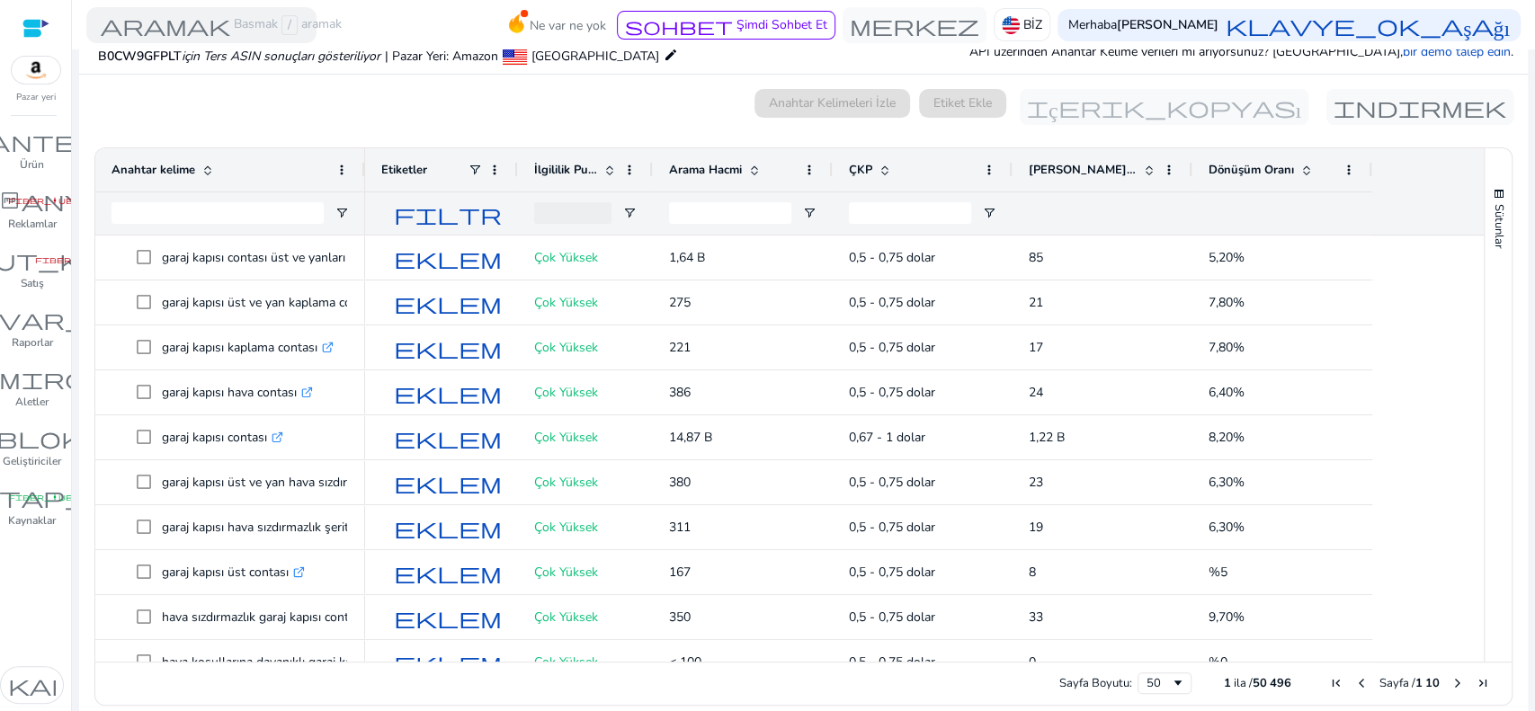
click at [1304, 169] on span at bounding box center [1306, 170] width 14 height 14
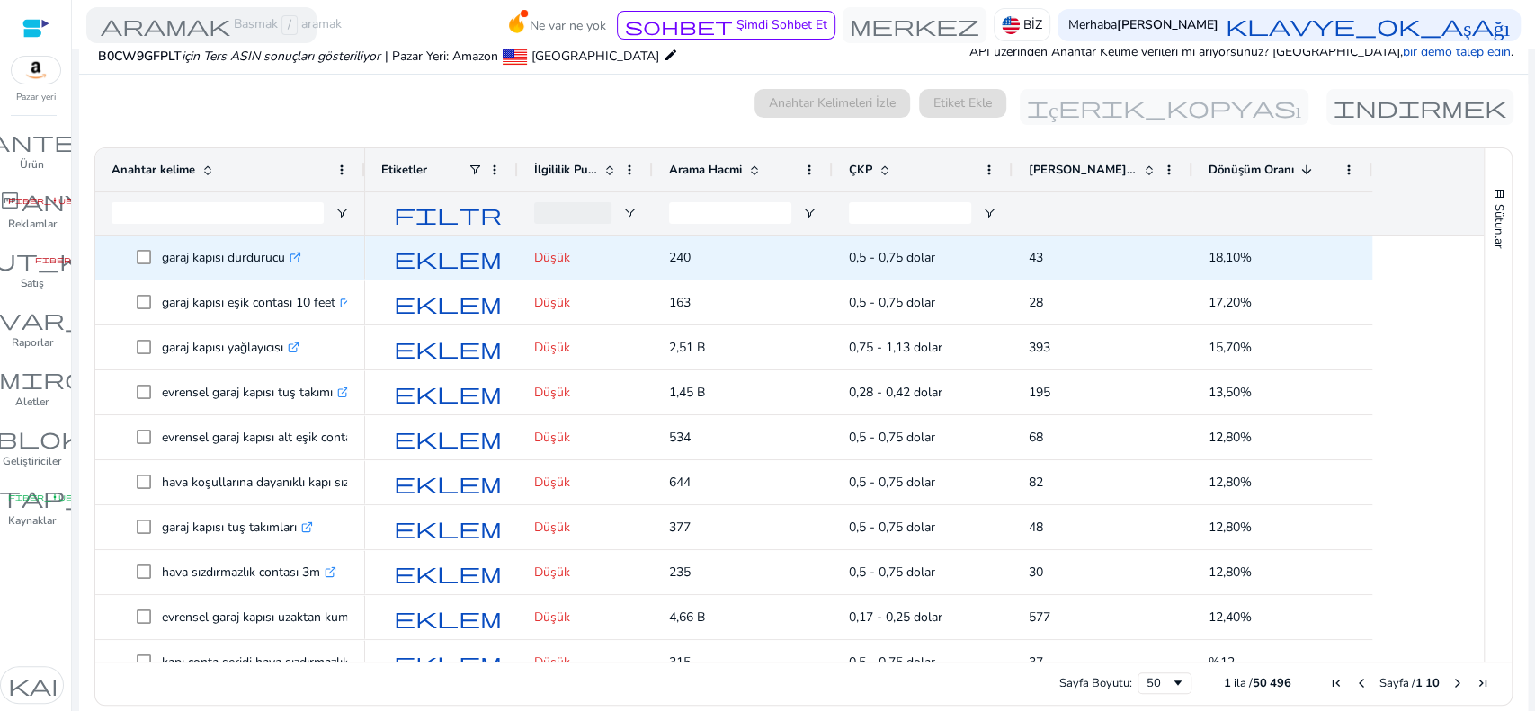
click at [293, 263] on icon ".st0{fill:#2c8af8}" at bounding box center [296, 258] width 12 height 12
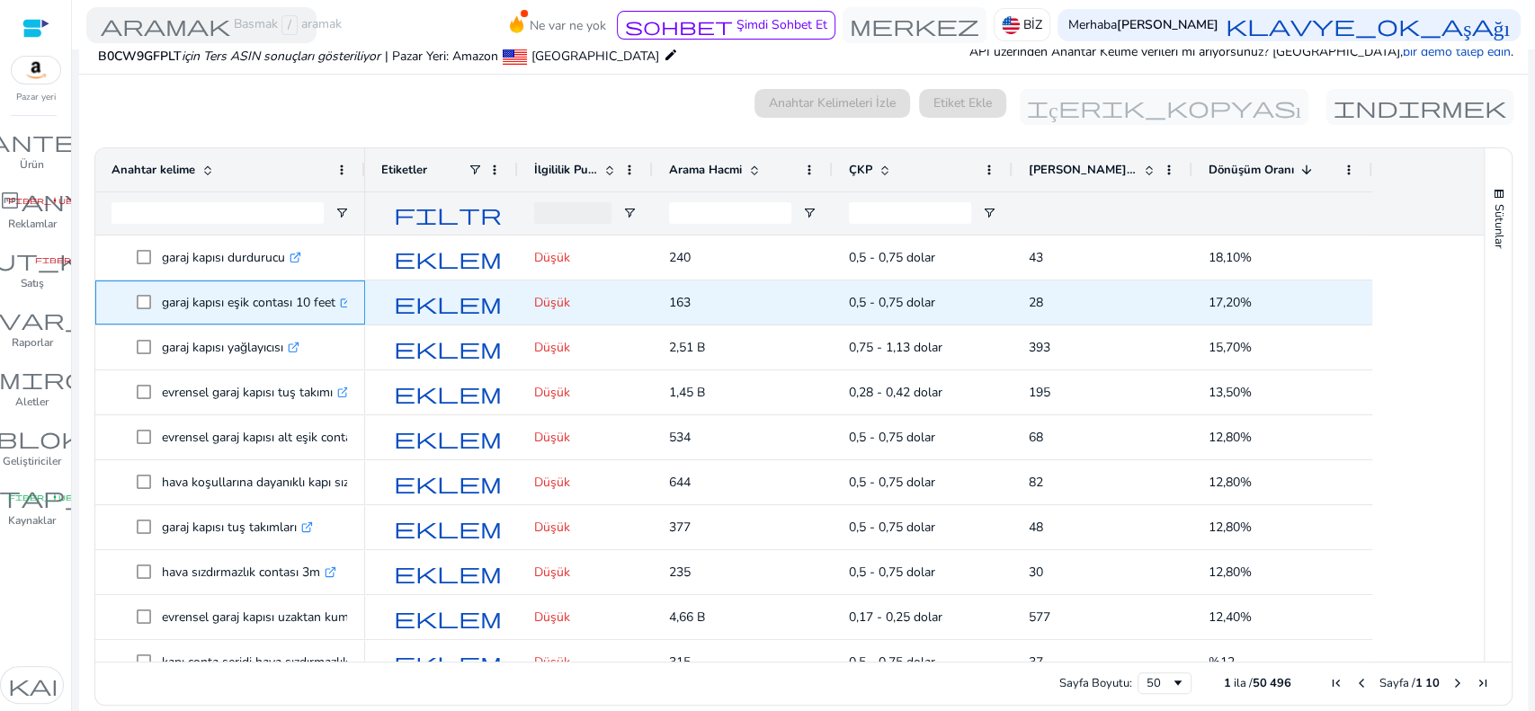
click at [346, 297] on icon ".st0{fill:#2c8af8}" at bounding box center [346, 303] width 12 height 12
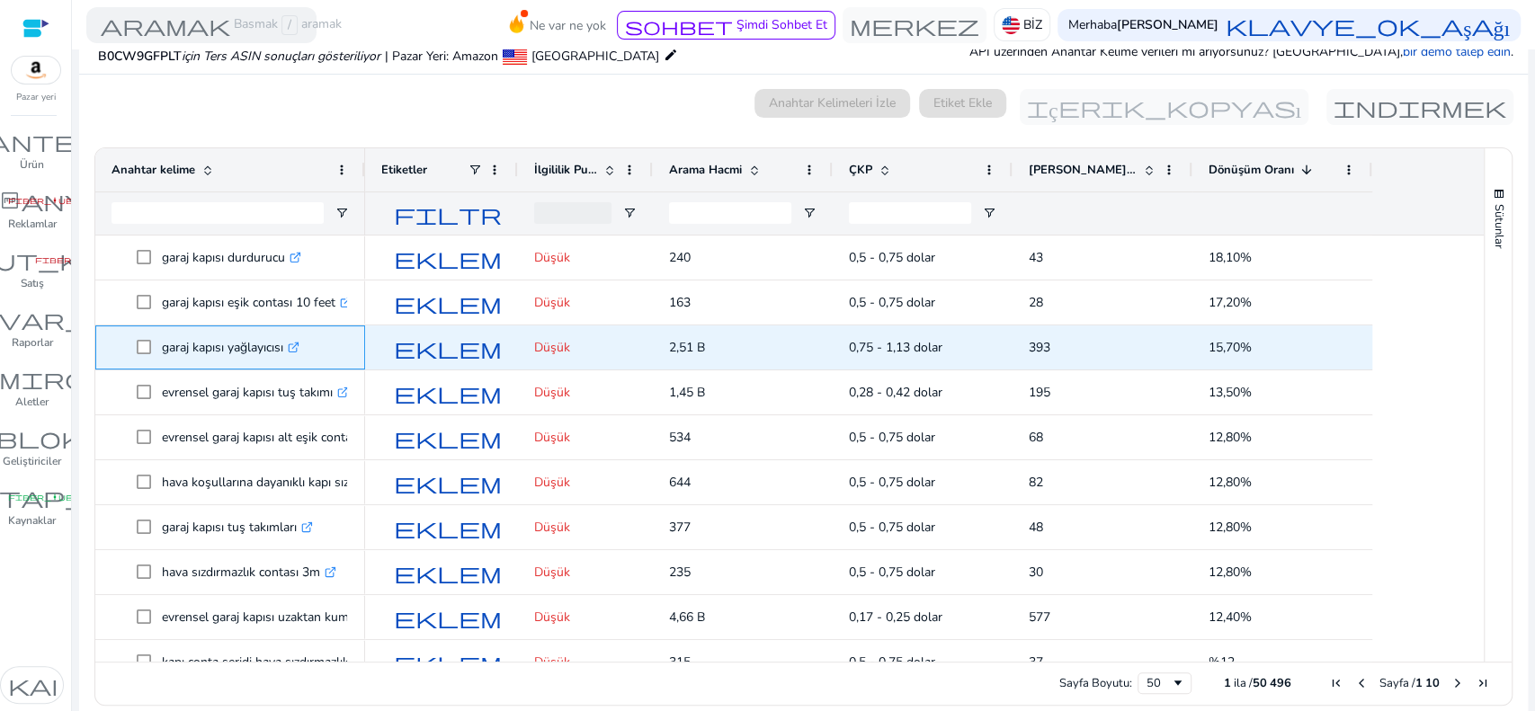
click at [296, 349] on icon ".st0{fill:#2c8af8}" at bounding box center [294, 348] width 12 height 12
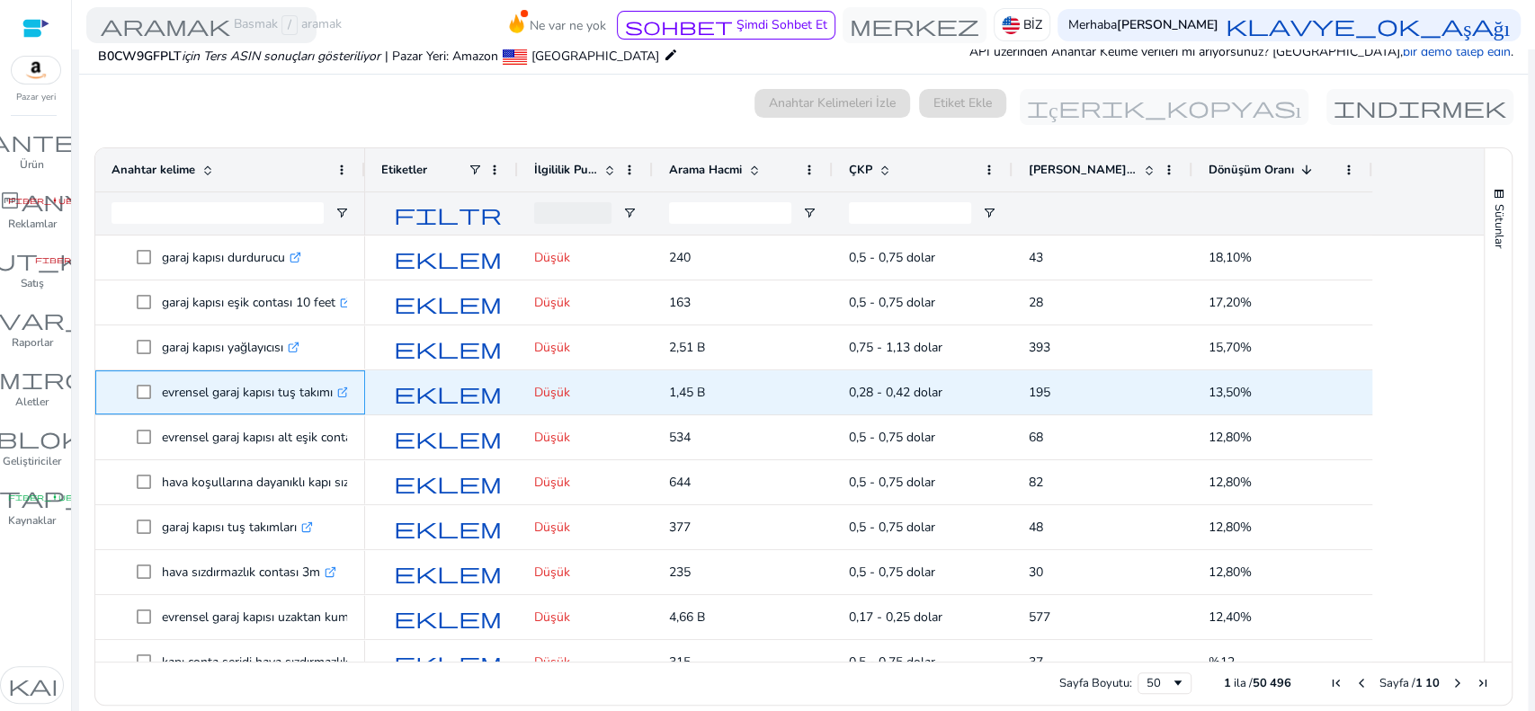
click at [345, 388] on icon ".st0{fill:#2c8af8}" at bounding box center [343, 393] width 12 height 12
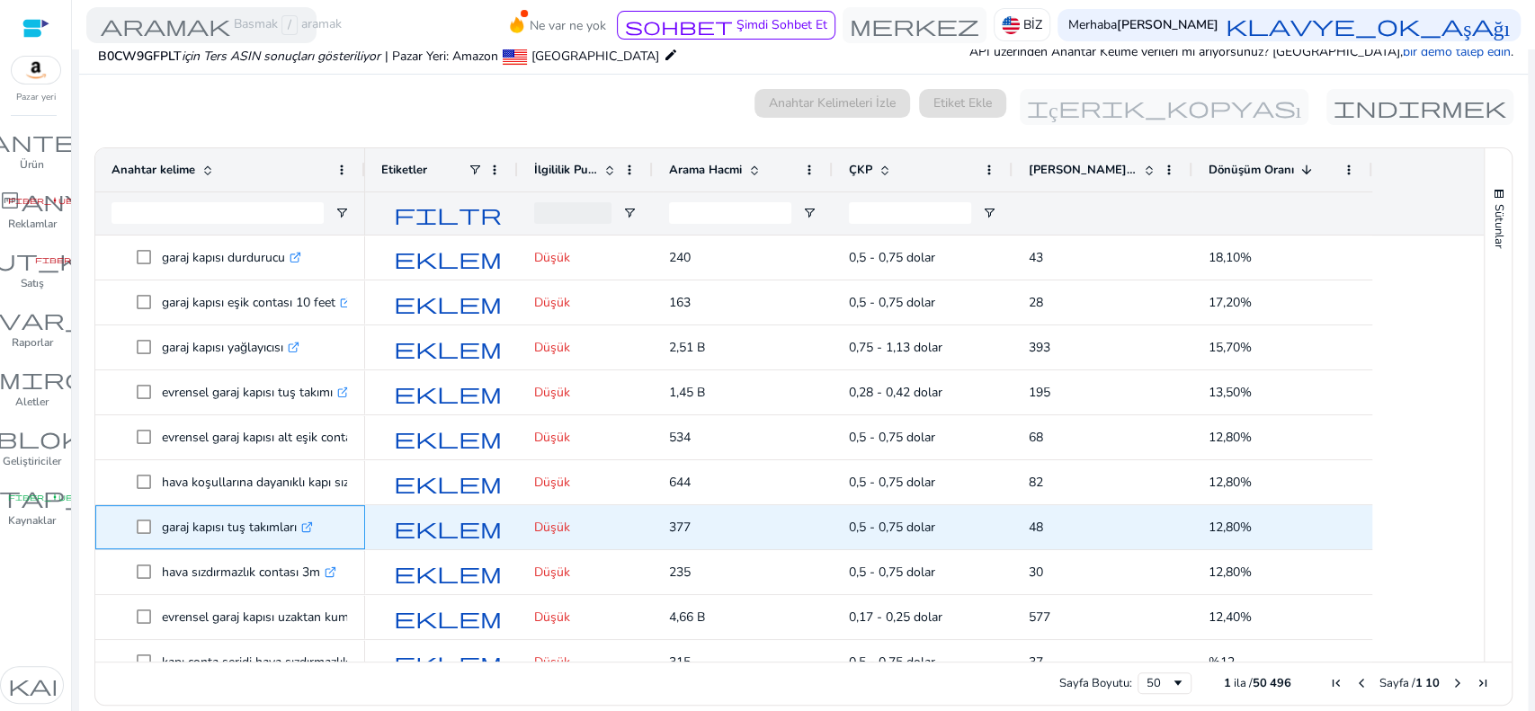
click at [312, 525] on icon ".st0{fill:#2c8af8}" at bounding box center [307, 528] width 12 height 12
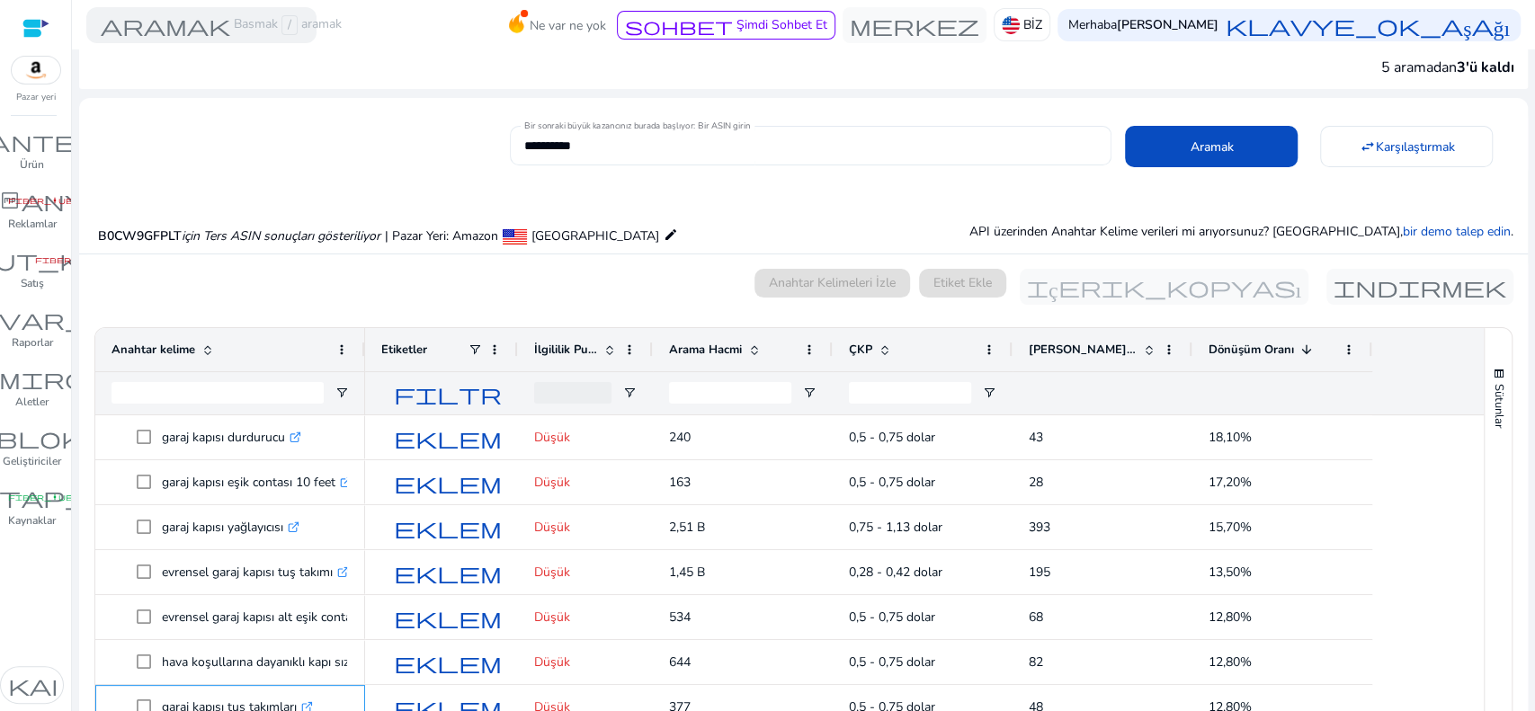
scroll to position [0, 0]
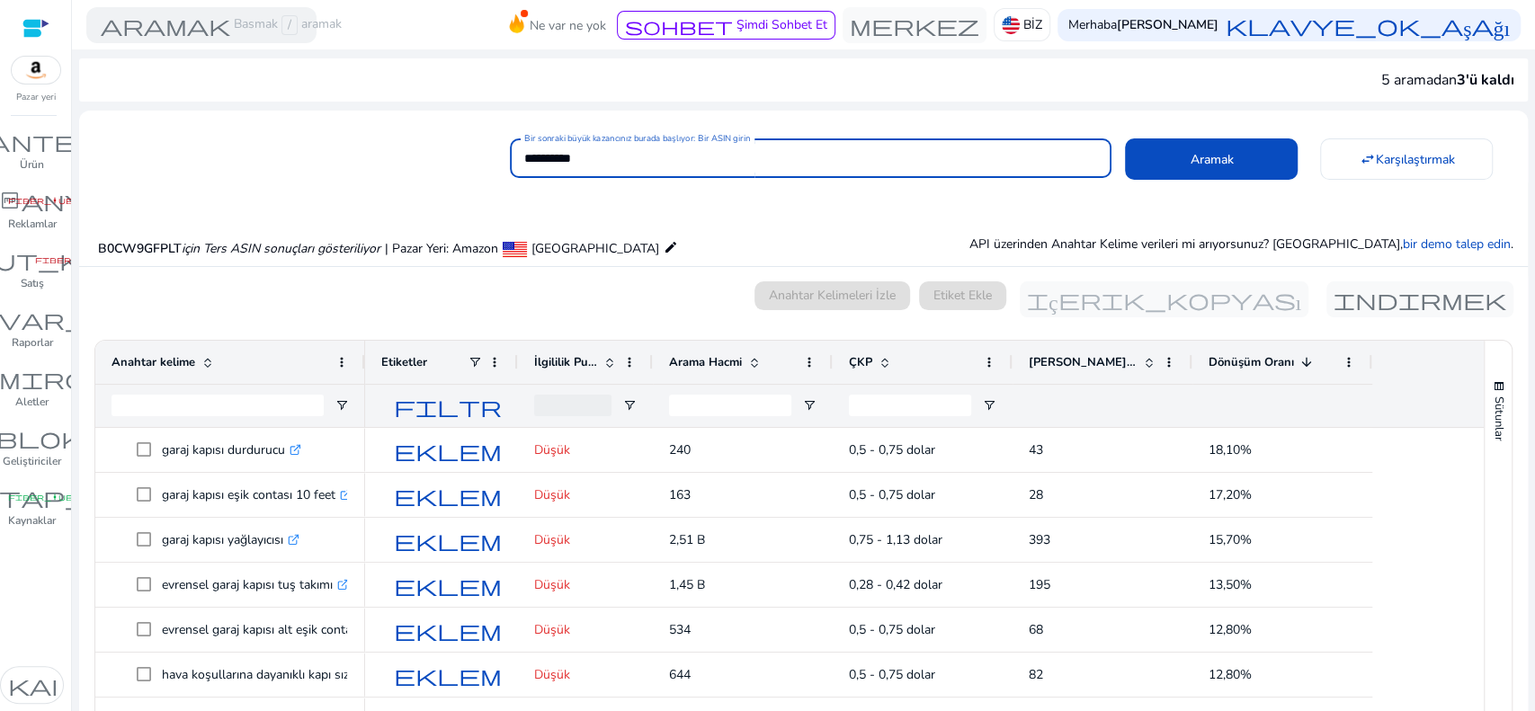
click at [712, 152] on input "**********" at bounding box center [811, 158] width 574 height 20
paste input
type input "**********"
click at [1197, 151] on font "Aramak" at bounding box center [1211, 159] width 43 height 17
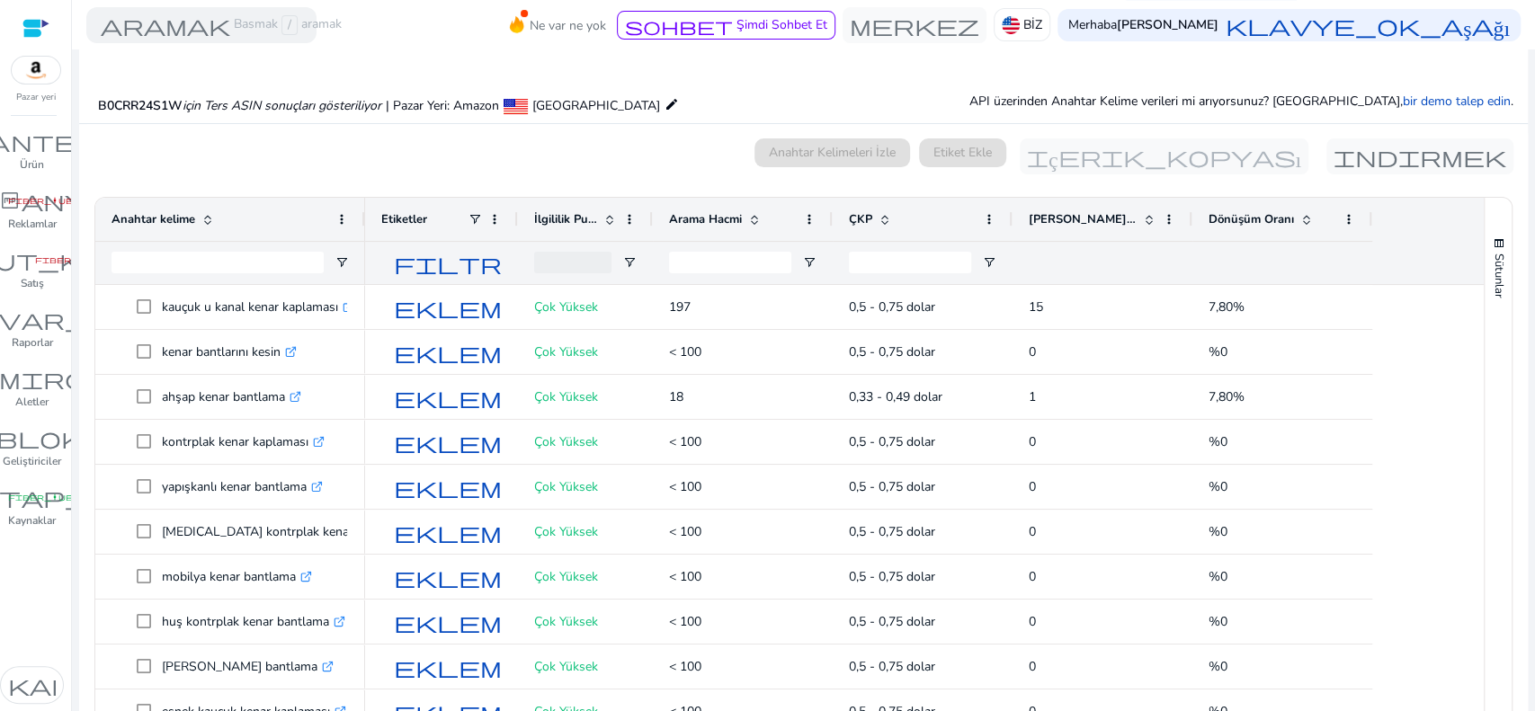
scroll to position [192, 0]
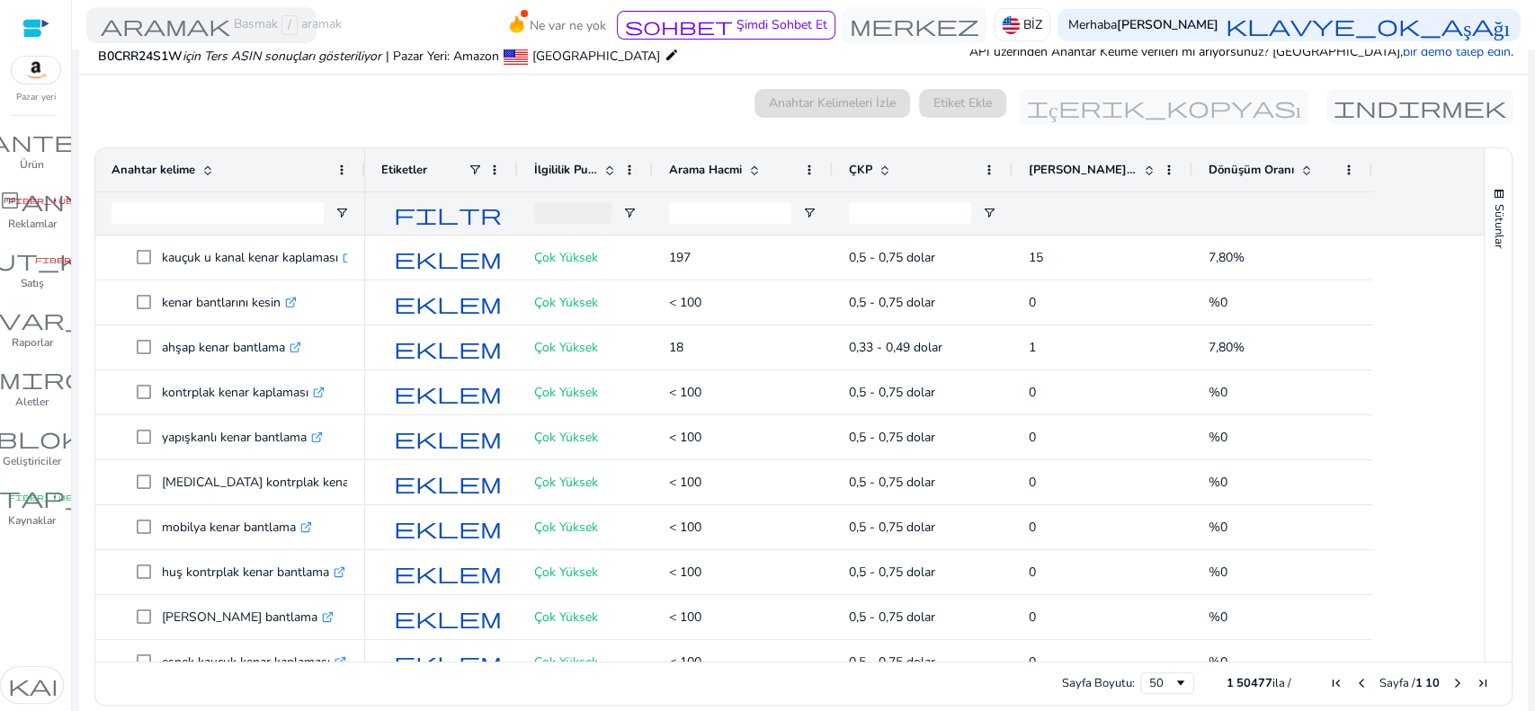
click at [1304, 165] on span at bounding box center [1306, 170] width 14 height 14
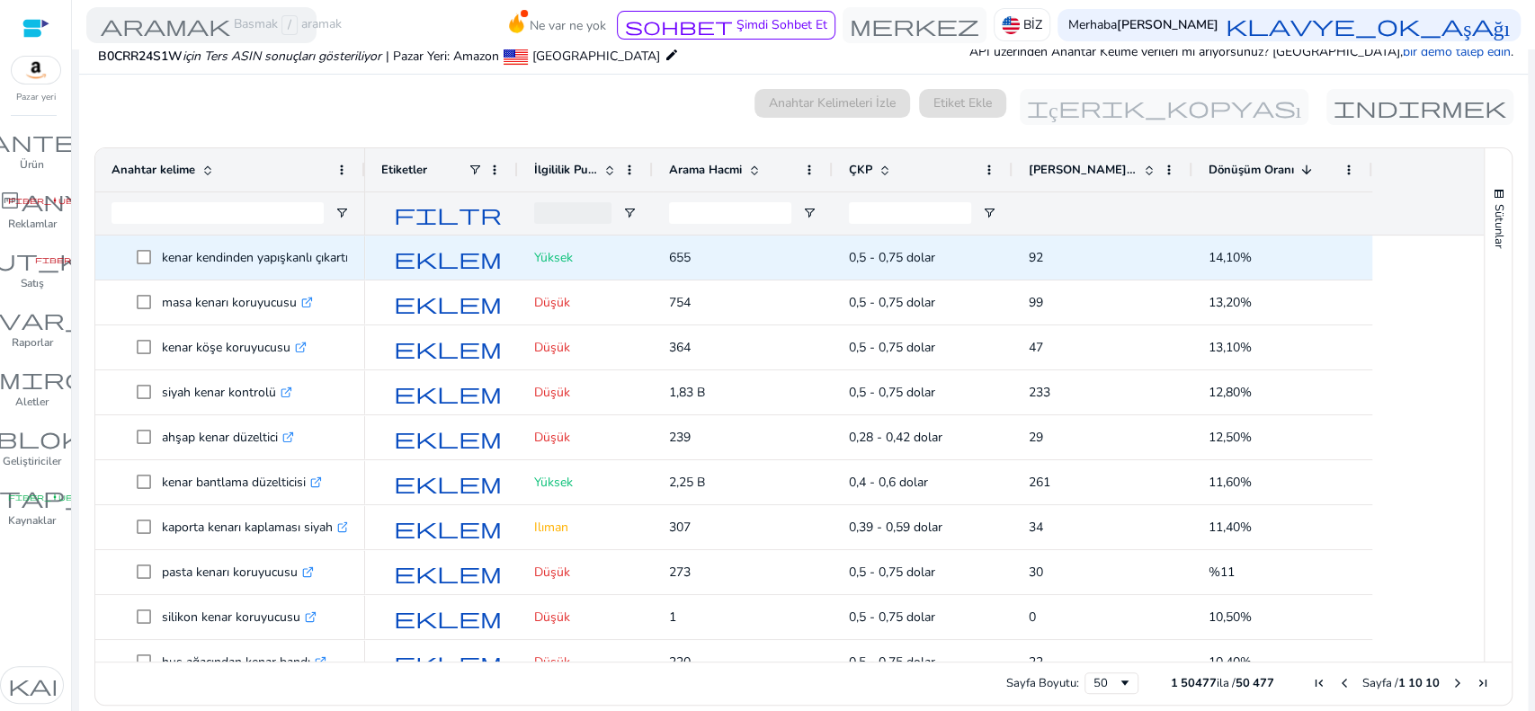
click at [336, 257] on font "kenar kendinden yapışkanlı çıkartma" at bounding box center [262, 257] width 201 height 17
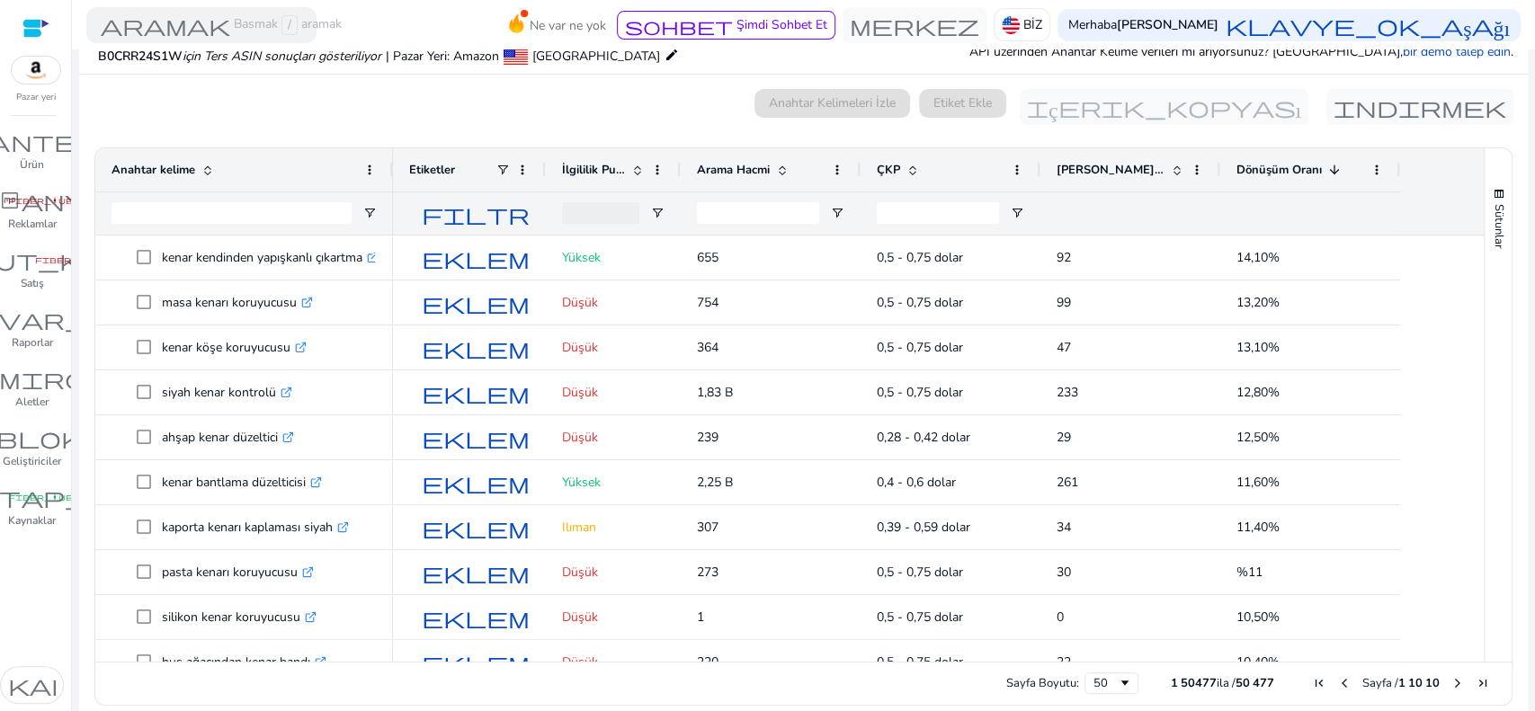
drag, startPoint x: 363, startPoint y: 173, endPoint x: 391, endPoint y: 173, distance: 27.9
click at [391, 173] on div at bounding box center [391, 169] width 7 height 43
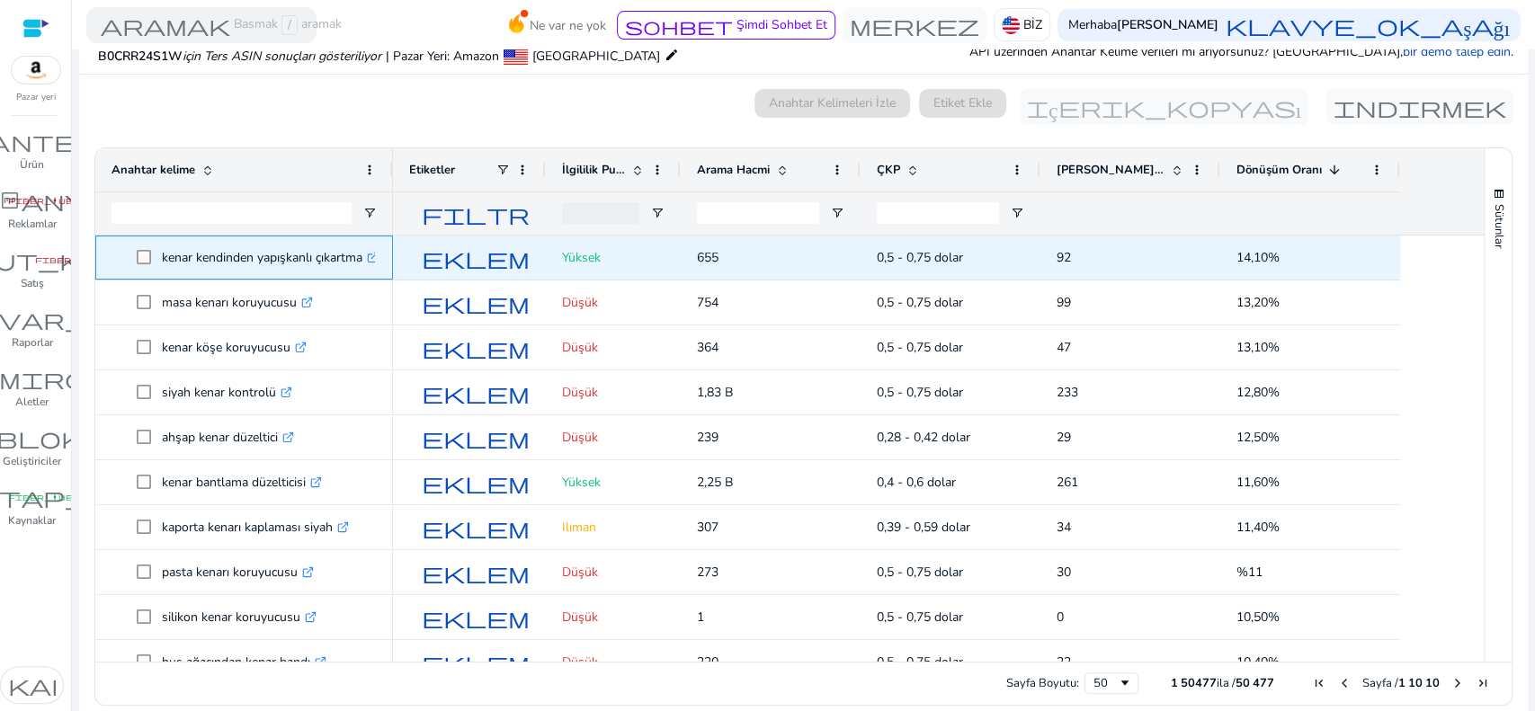
click at [373, 263] on icon ".st0{fill:#2c8af8}" at bounding box center [373, 258] width 12 height 12
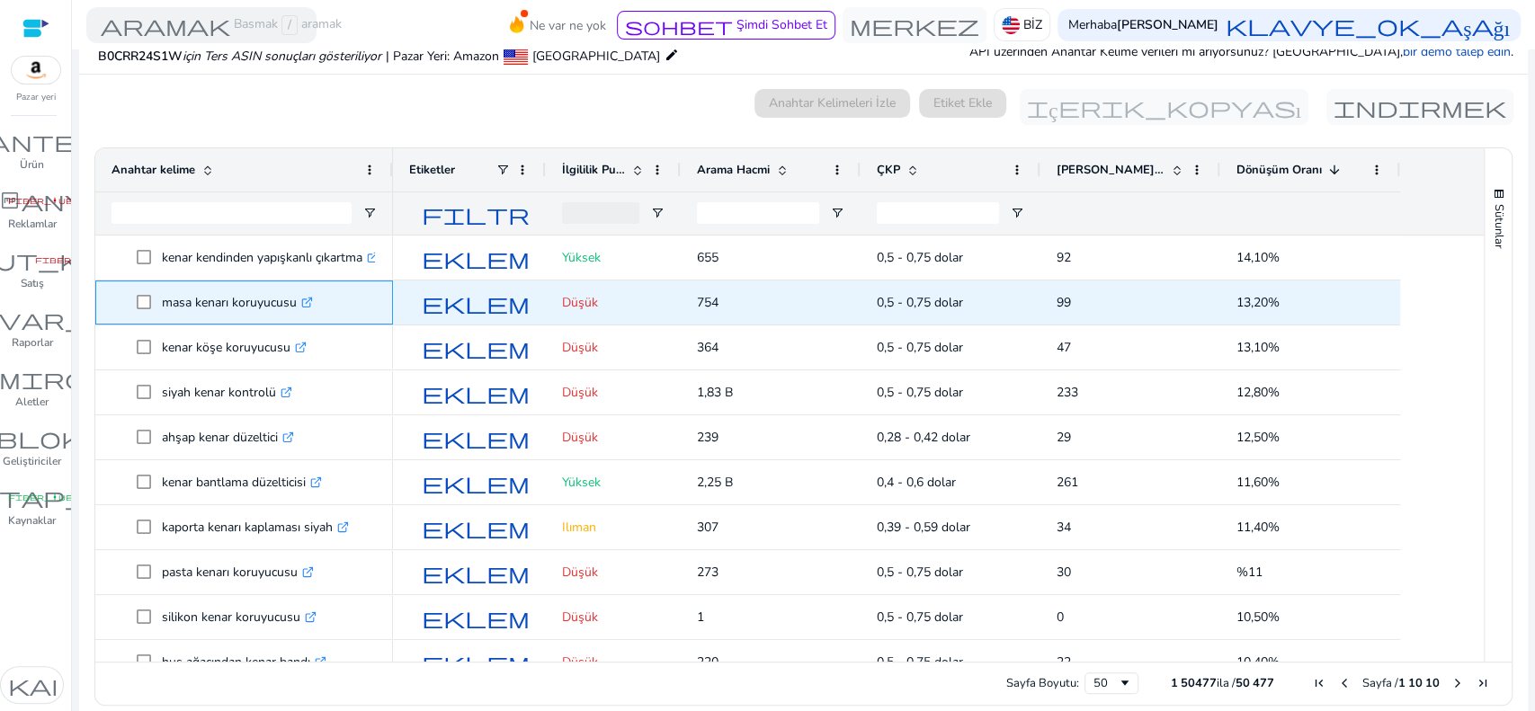
click at [308, 305] on icon ".st0{fill:#2c8af8}" at bounding box center [307, 303] width 12 height 12
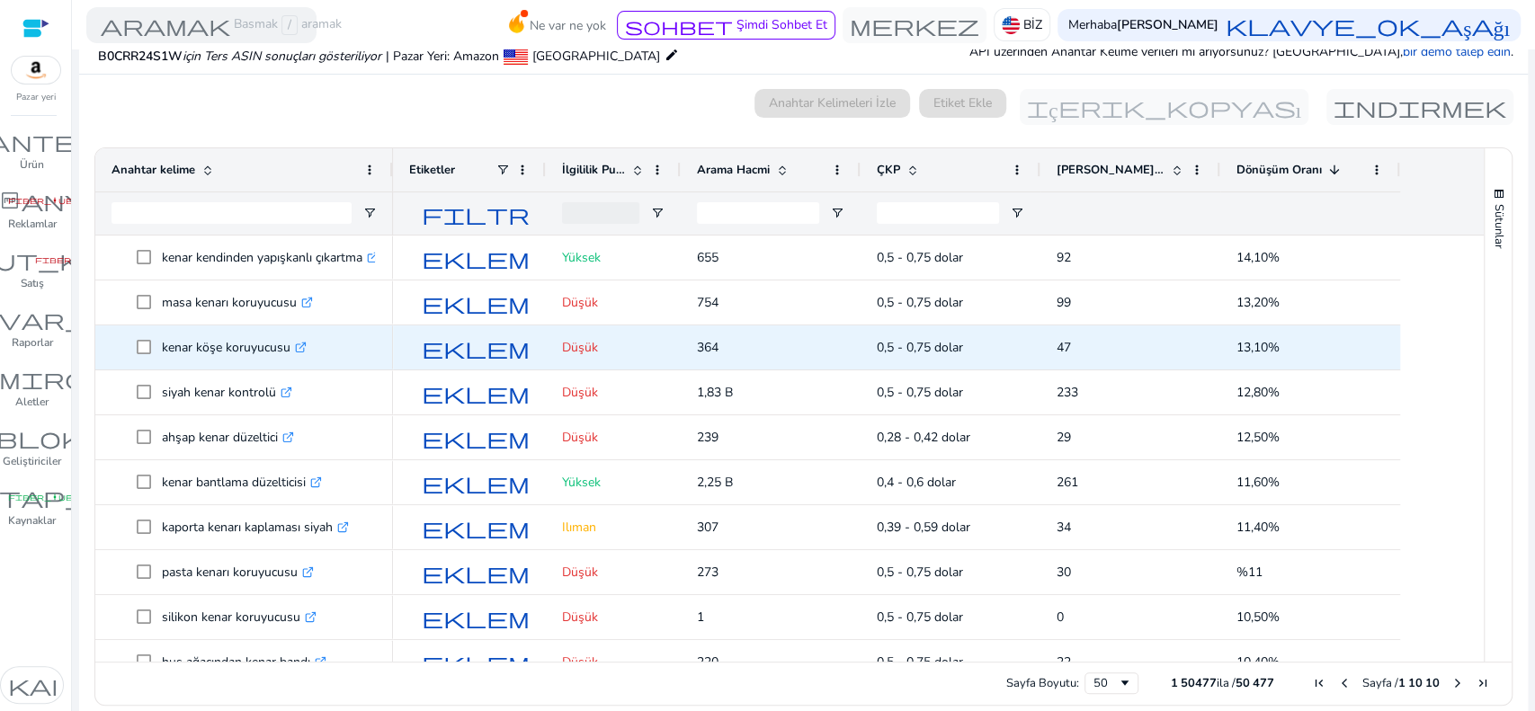
click at [296, 352] on icon ".st0{fill:#2c8af8}" at bounding box center [301, 348] width 12 height 12
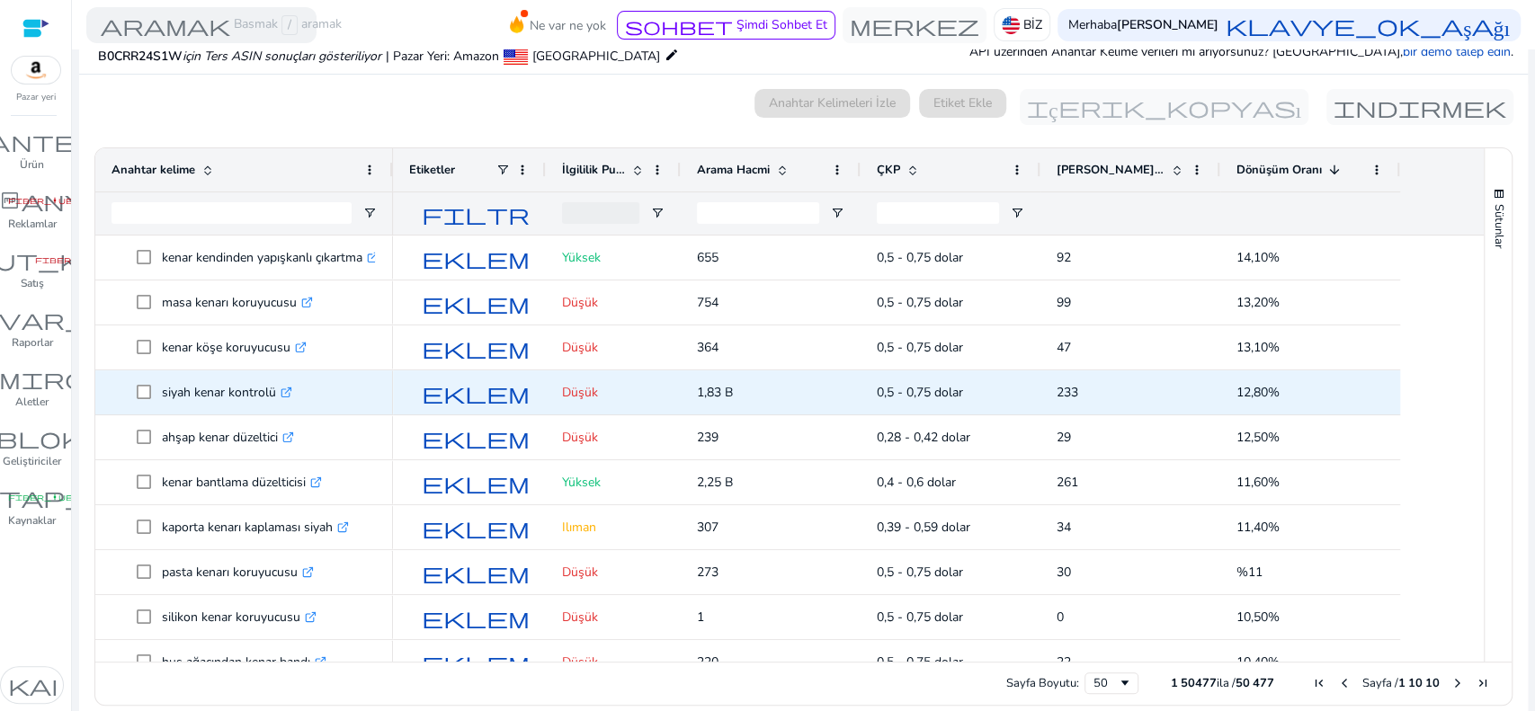
click at [281, 389] on icon ".st0{fill:#2c8af8}" at bounding box center [287, 393] width 12 height 12
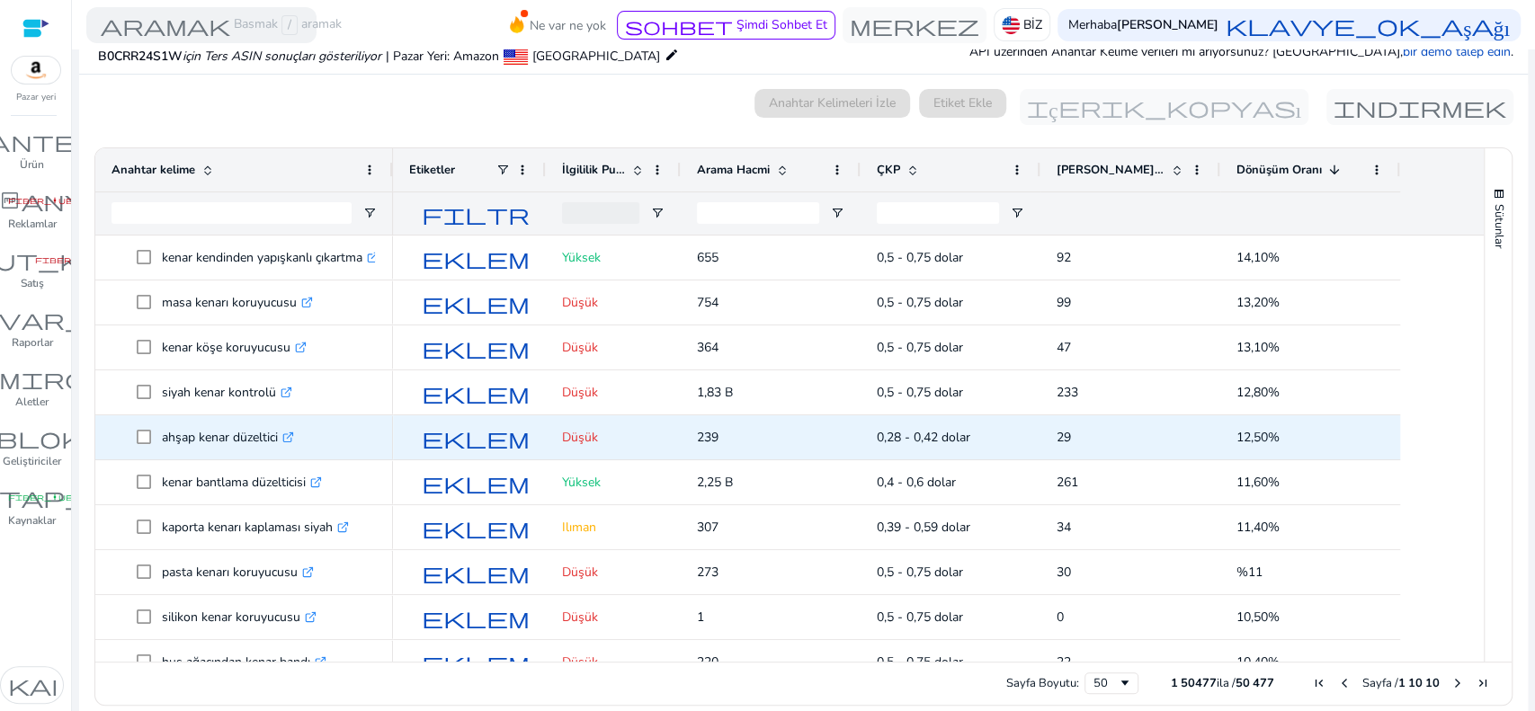
click at [294, 439] on icon ".st0{fill:#2c8af8}" at bounding box center [288, 438] width 12 height 12
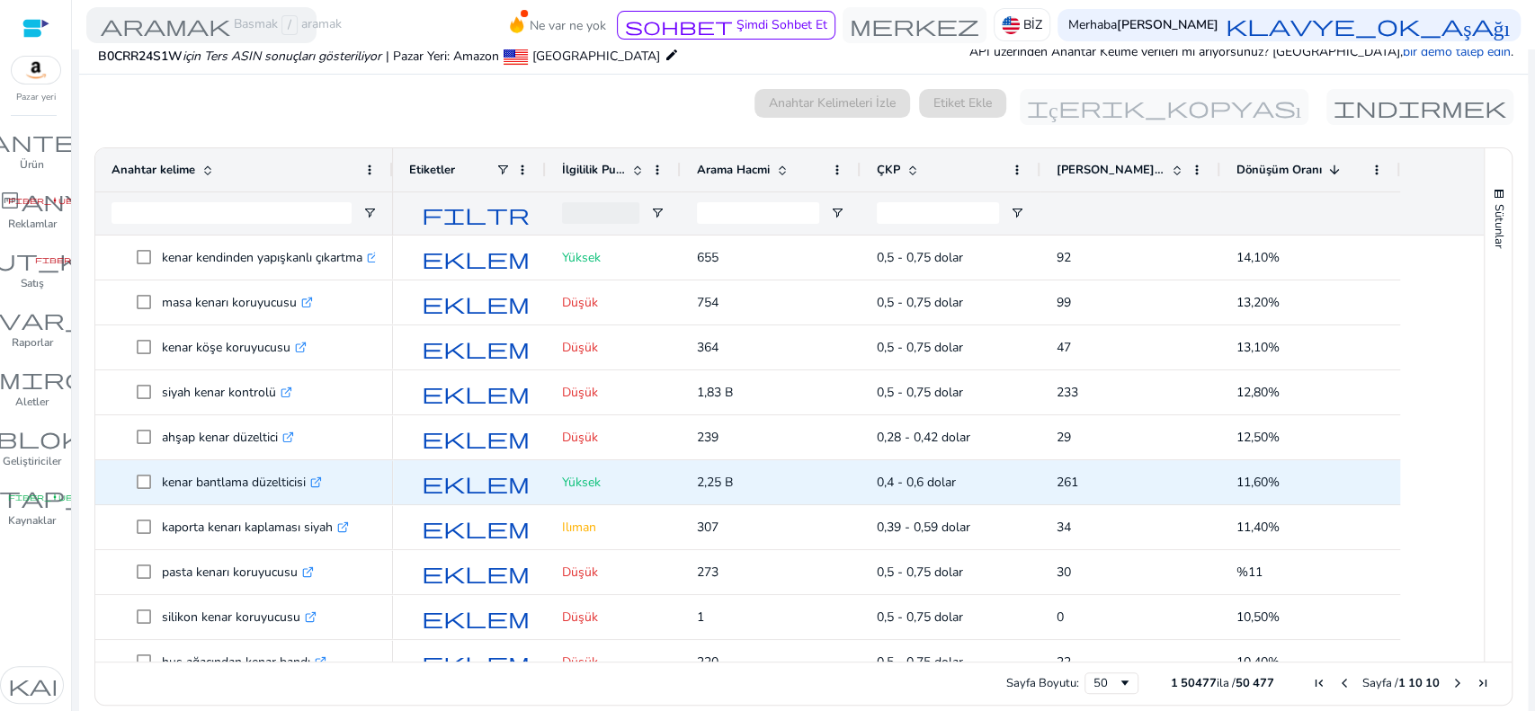
click at [318, 479] on icon ".st0{fill:#2c8af8}" at bounding box center [316, 483] width 12 height 12
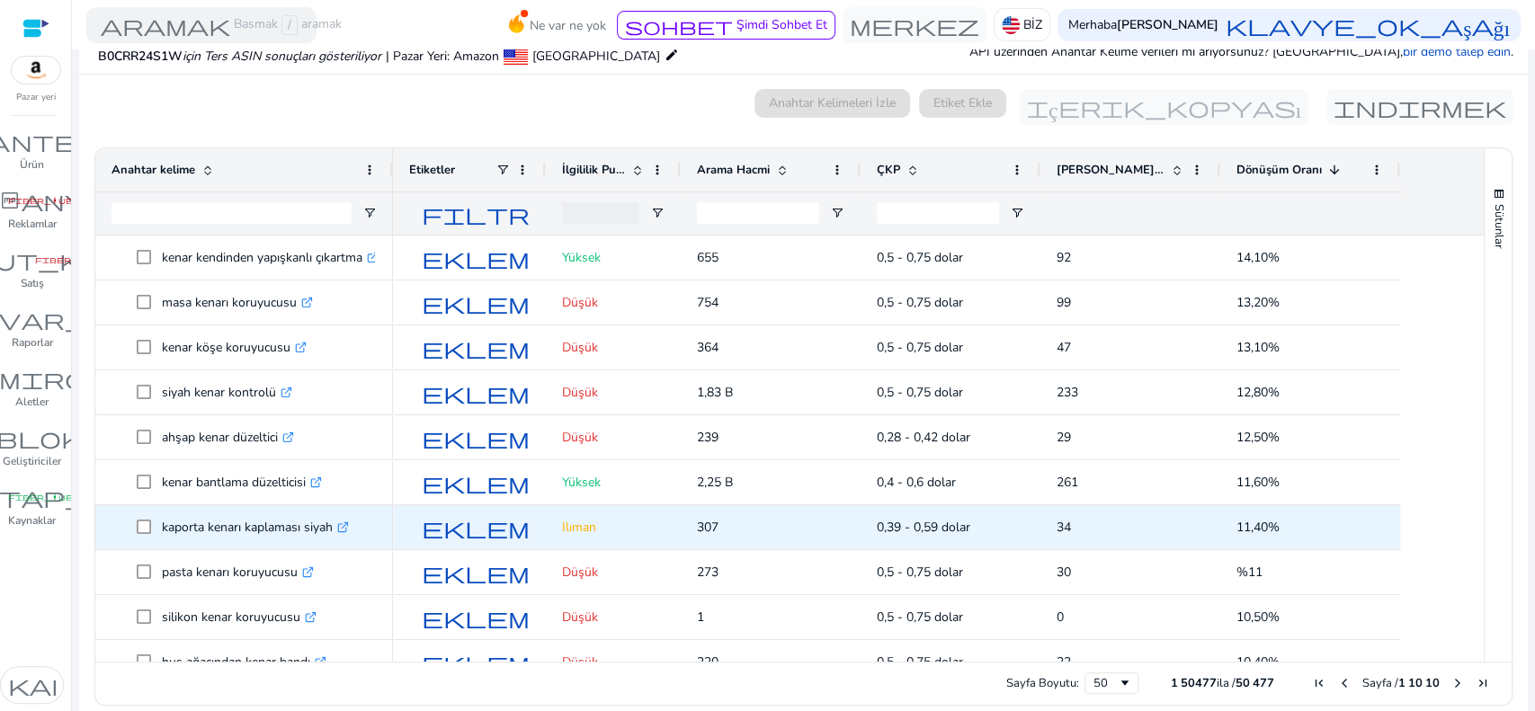
click at [347, 529] on icon at bounding box center [342, 527] width 9 height 9
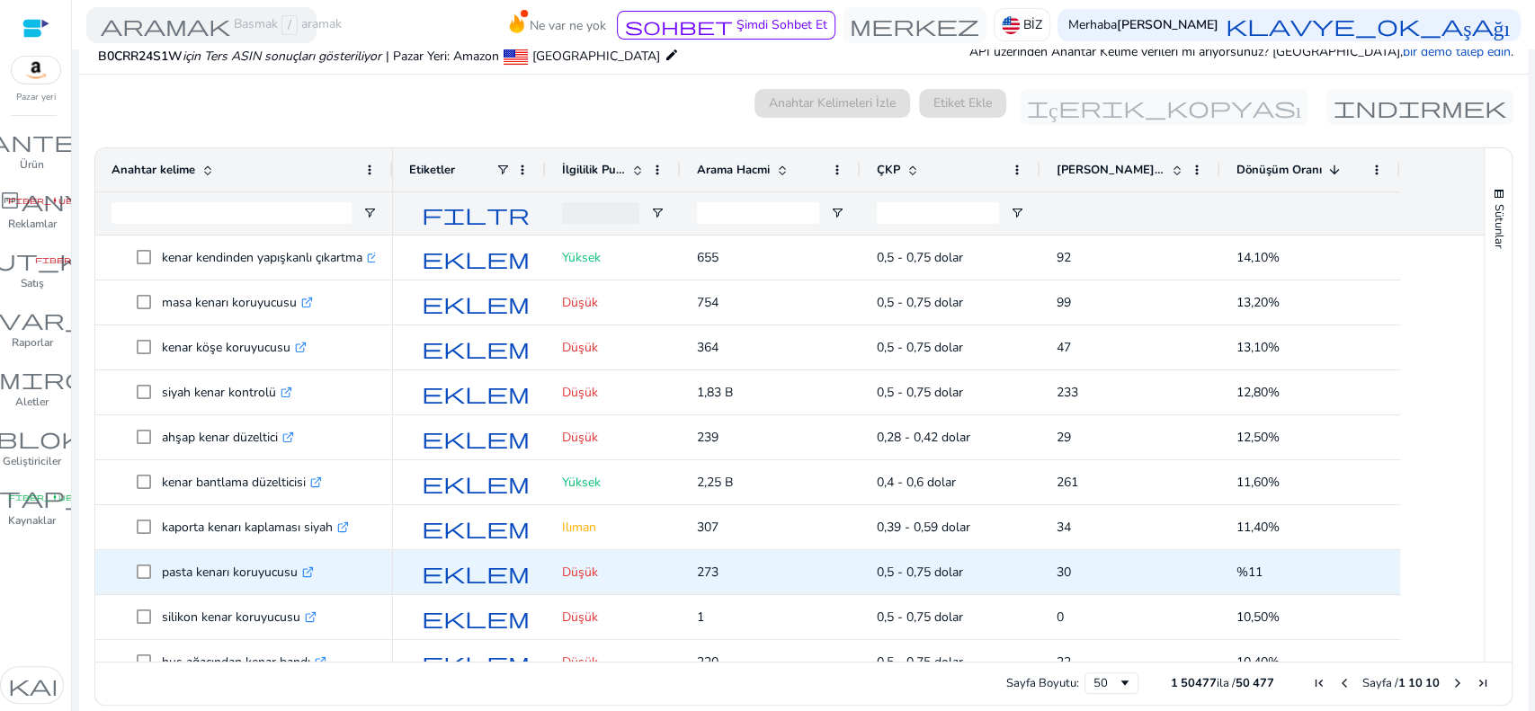
click at [310, 567] on icon at bounding box center [310, 570] width 6 height 6
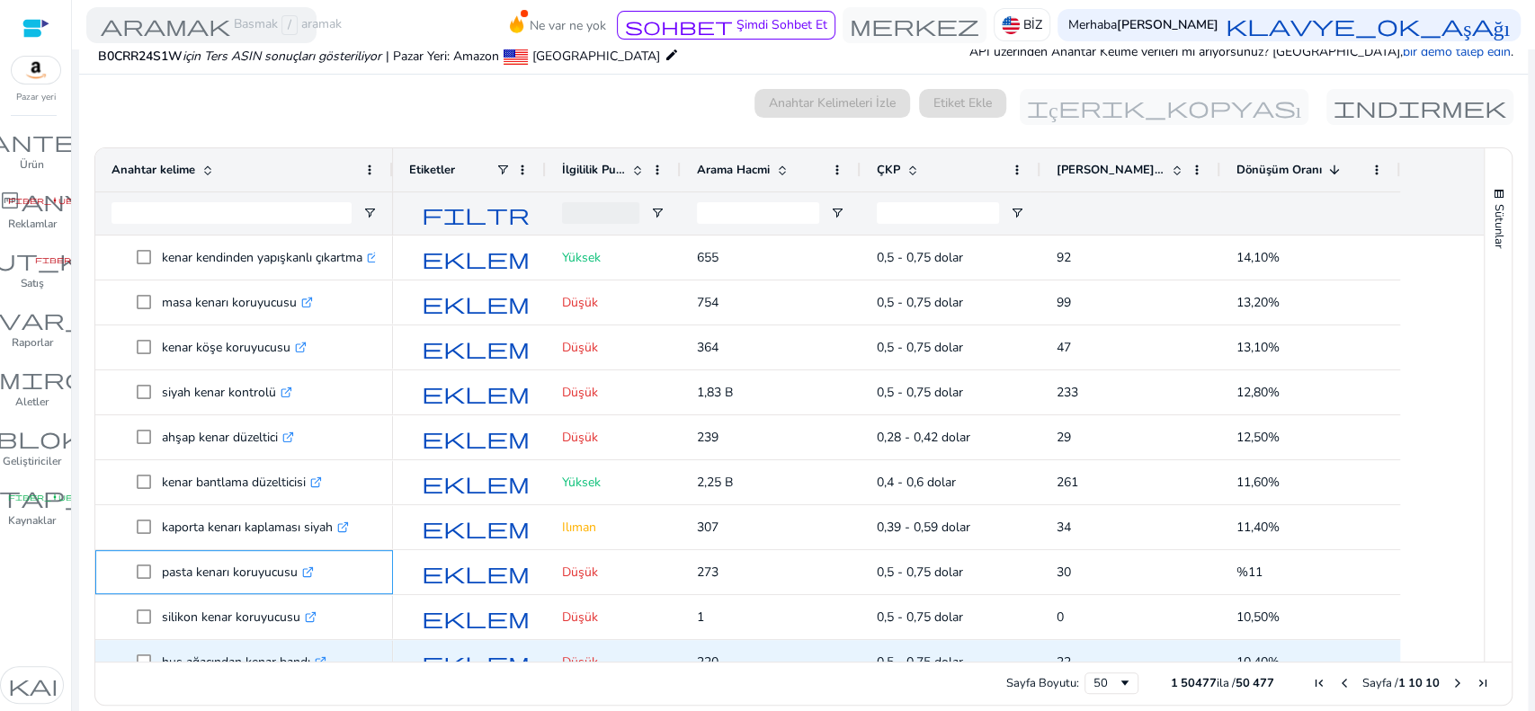
scroll to position [239, 0]
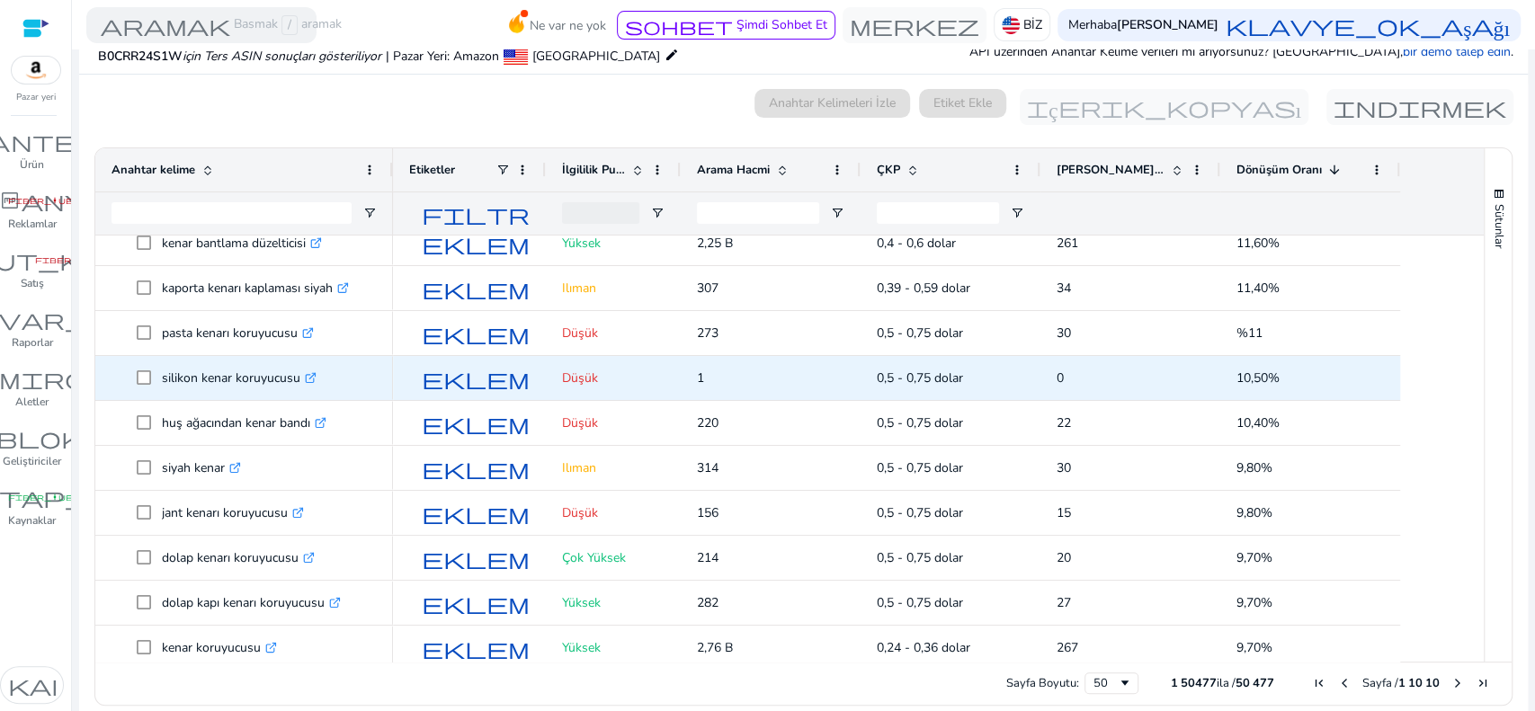
click at [306, 372] on icon ".st0{fill:#2c8af8}" at bounding box center [311, 378] width 12 height 12
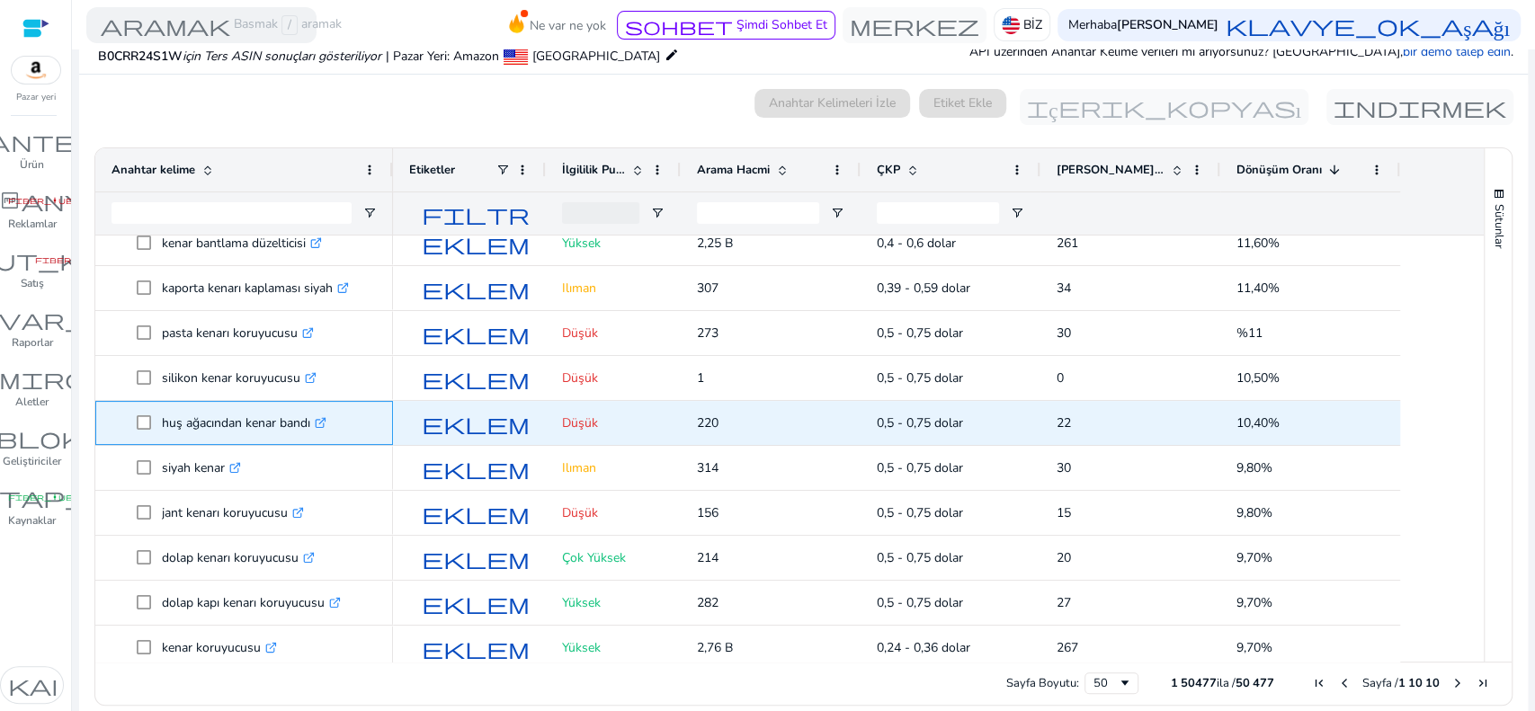
click at [316, 421] on link ".st0{fill:#2c8af8}" at bounding box center [318, 423] width 16 height 17
